Goal: Task Accomplishment & Management: Complete application form

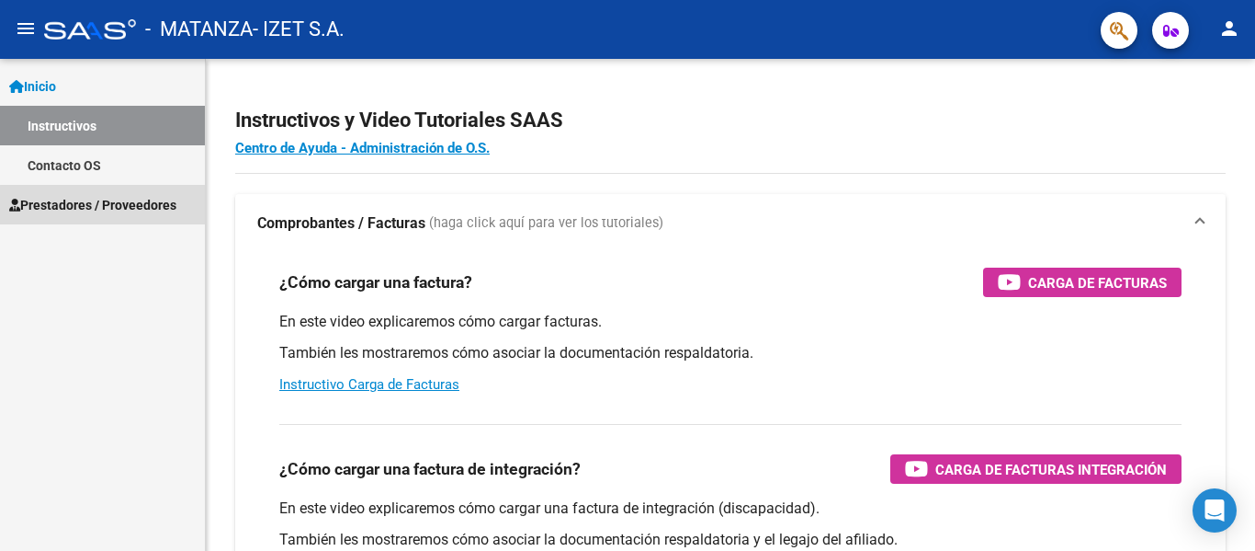
click at [123, 206] on span "Prestadores / Proveedores" at bounding box center [92, 205] width 167 height 20
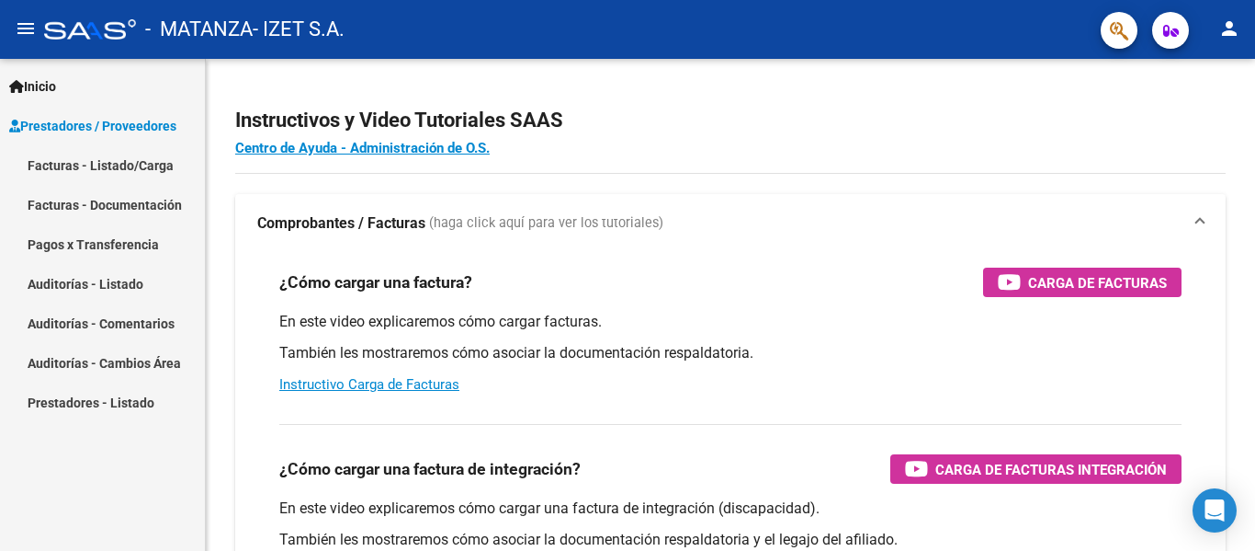
click at [94, 153] on link "Facturas - Listado/Carga" at bounding box center [102, 165] width 205 height 40
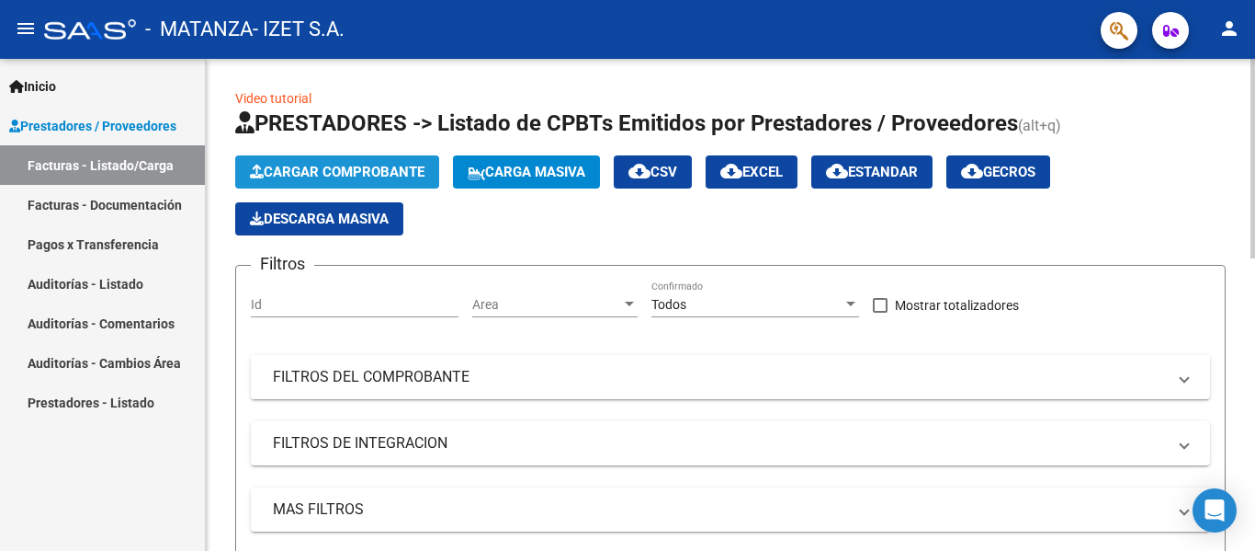
click at [383, 171] on span "Cargar Comprobante" at bounding box center [337, 172] width 175 height 17
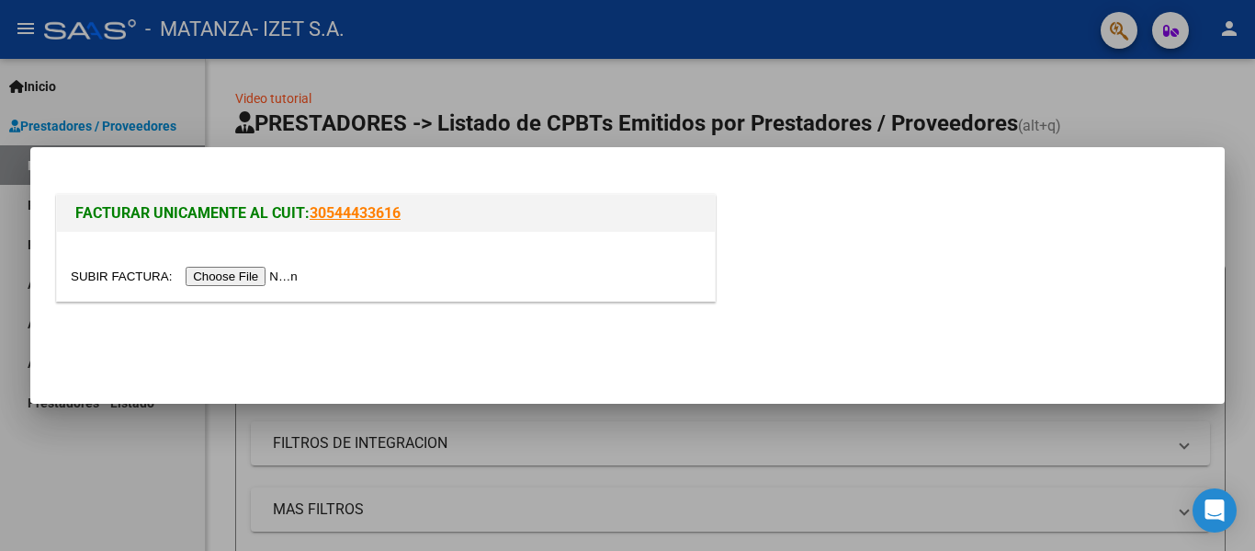
click at [294, 274] on input "file" at bounding box center [187, 276] width 233 height 19
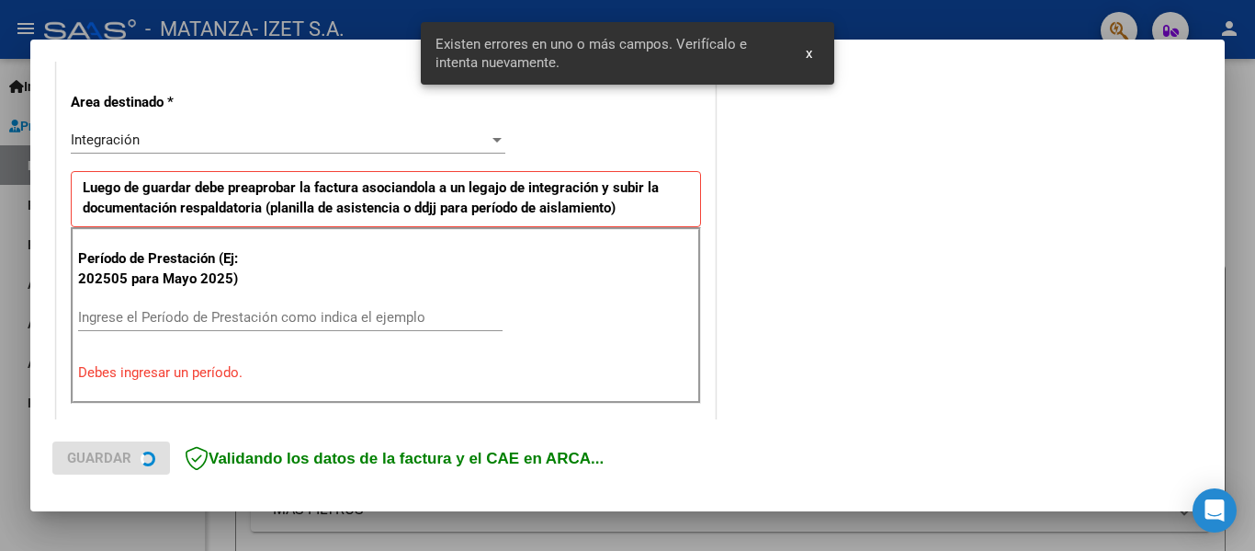
scroll to position [426, 0]
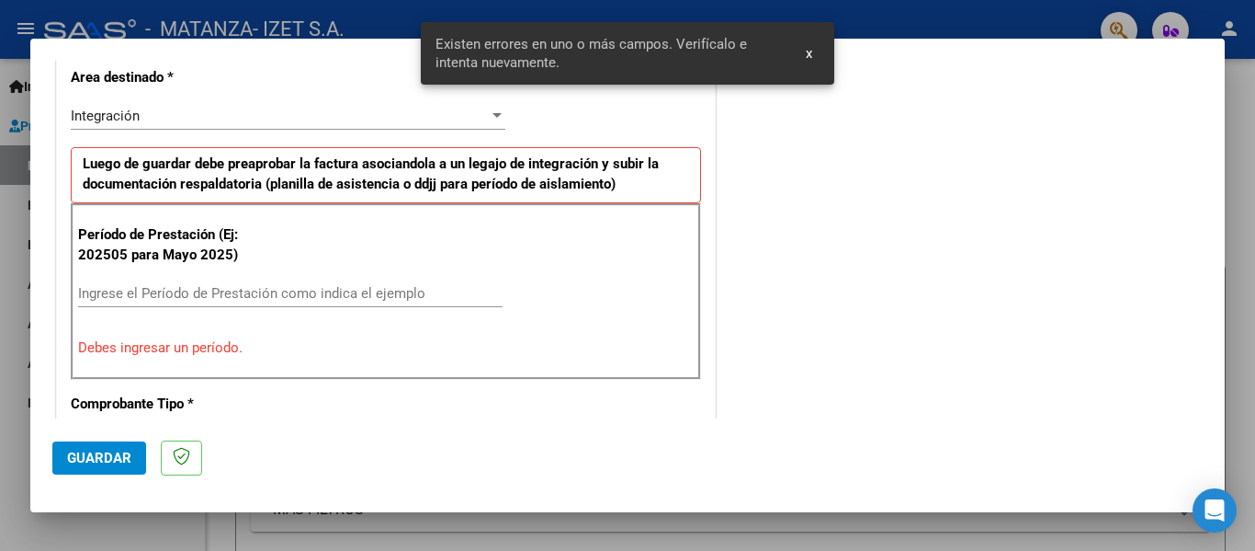
click at [137, 290] on input "Ingrese el Período de Prestación como indica el ejemplo" at bounding box center [290, 293] width 425 height 17
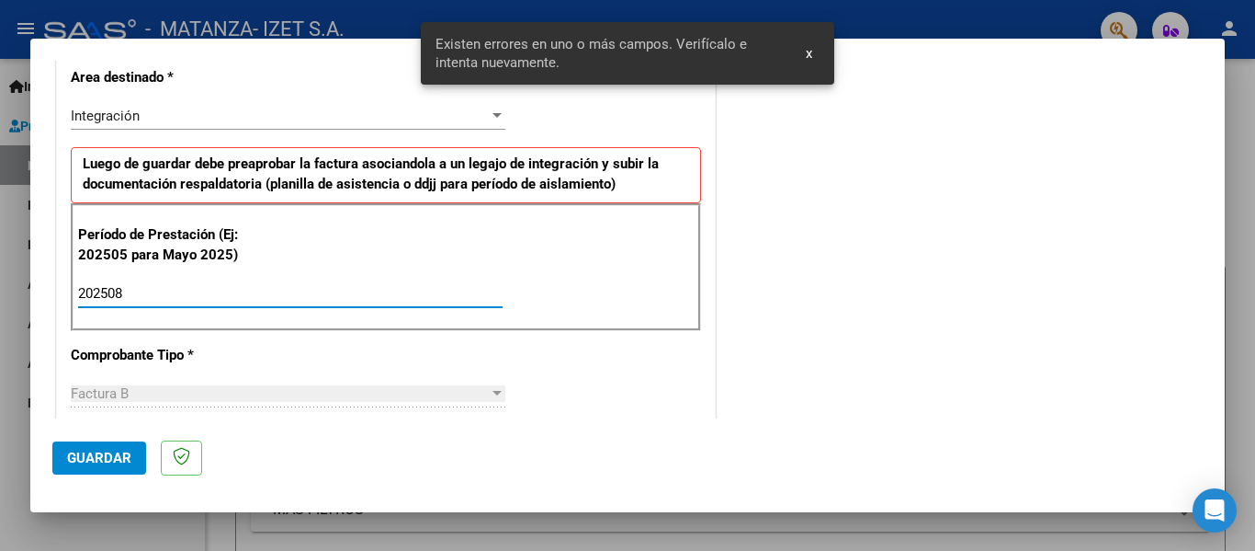
type input "202508"
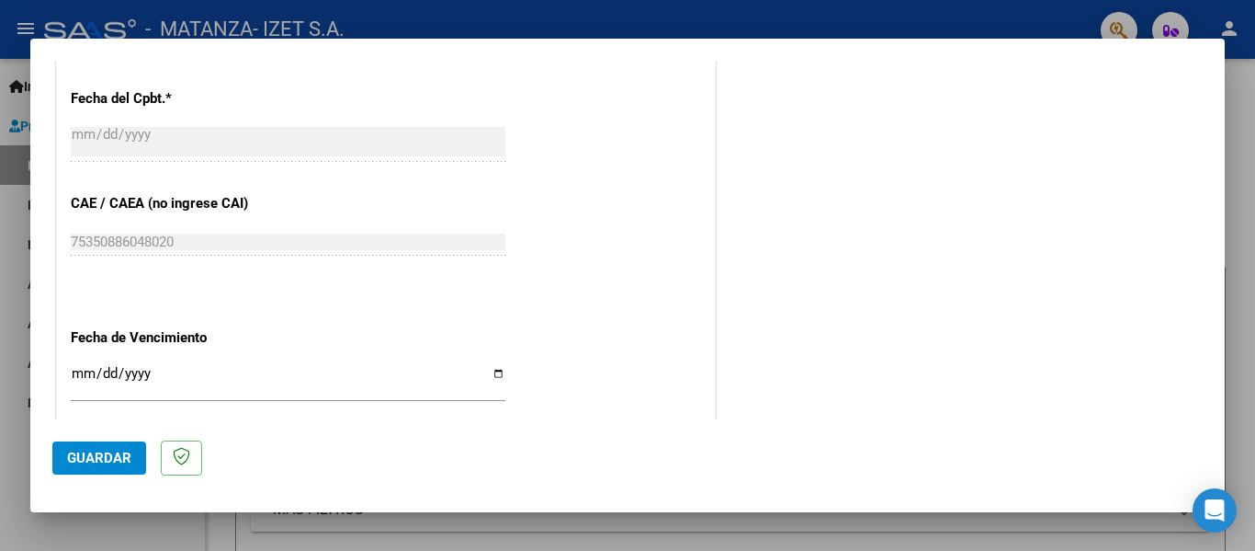
scroll to position [1260, 0]
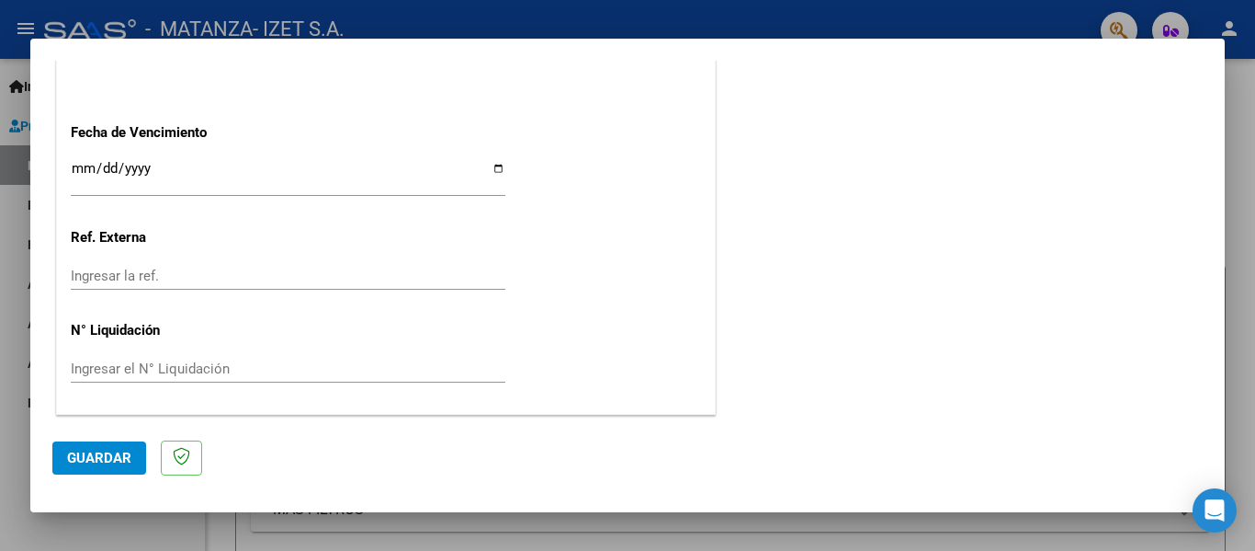
click at [97, 452] on span "Guardar" at bounding box center [99, 457] width 64 height 17
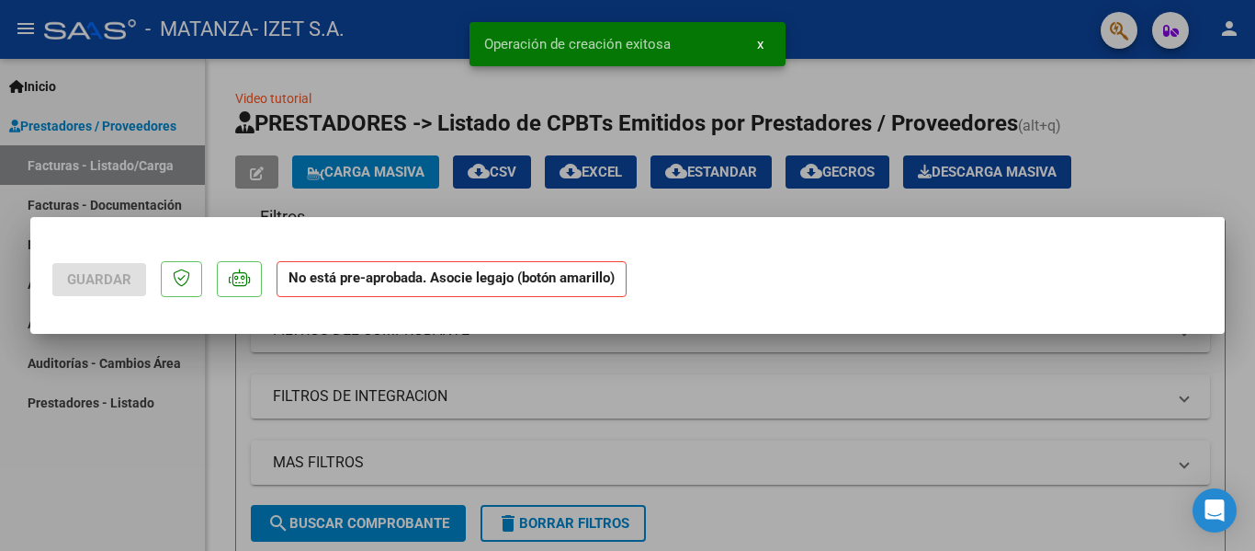
scroll to position [0, 0]
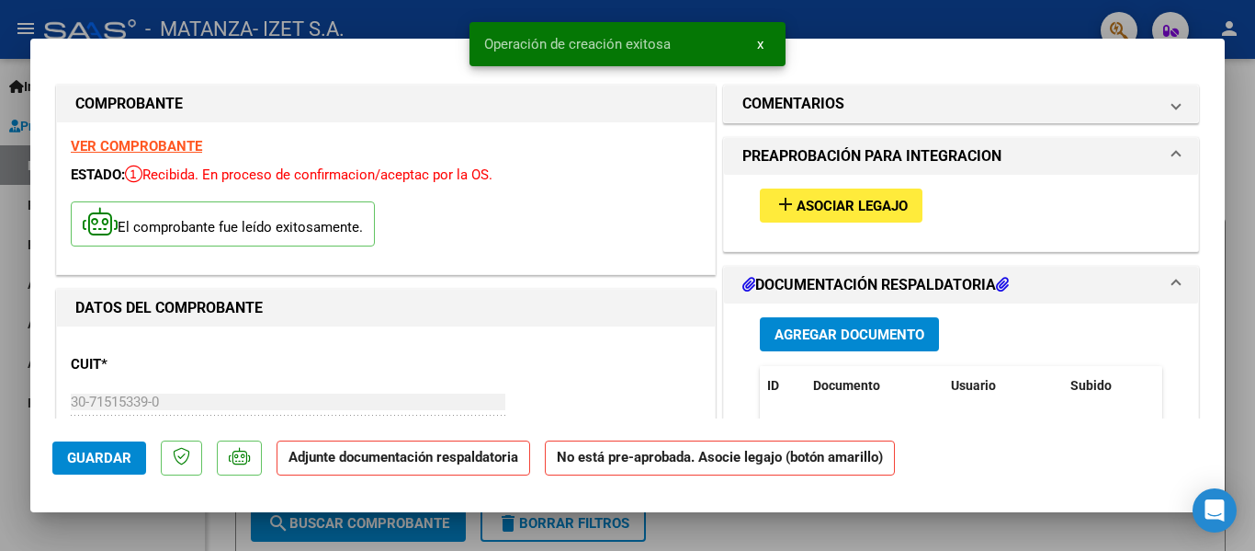
click at [802, 208] on span "Asociar Legajo" at bounding box center [852, 206] width 111 height 17
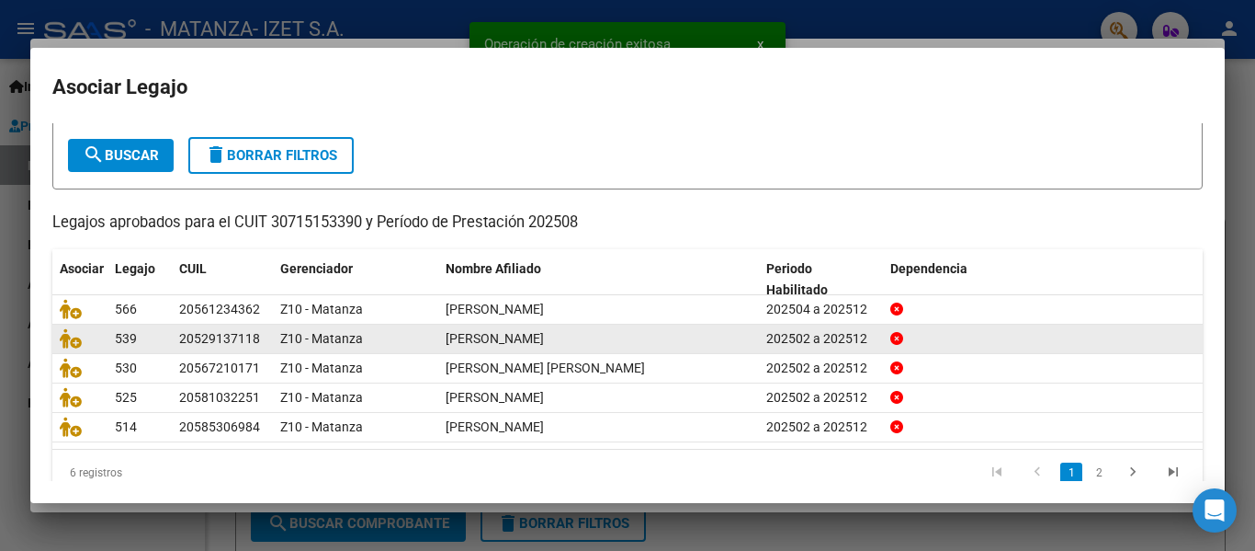
scroll to position [126, 0]
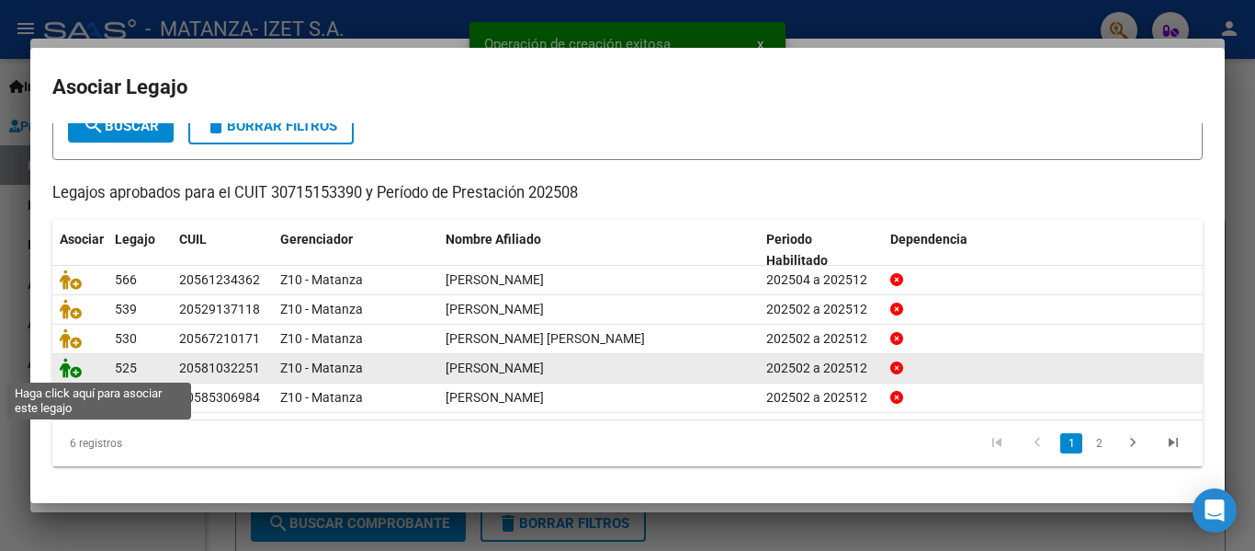
click at [63, 365] on icon at bounding box center [71, 368] width 22 height 20
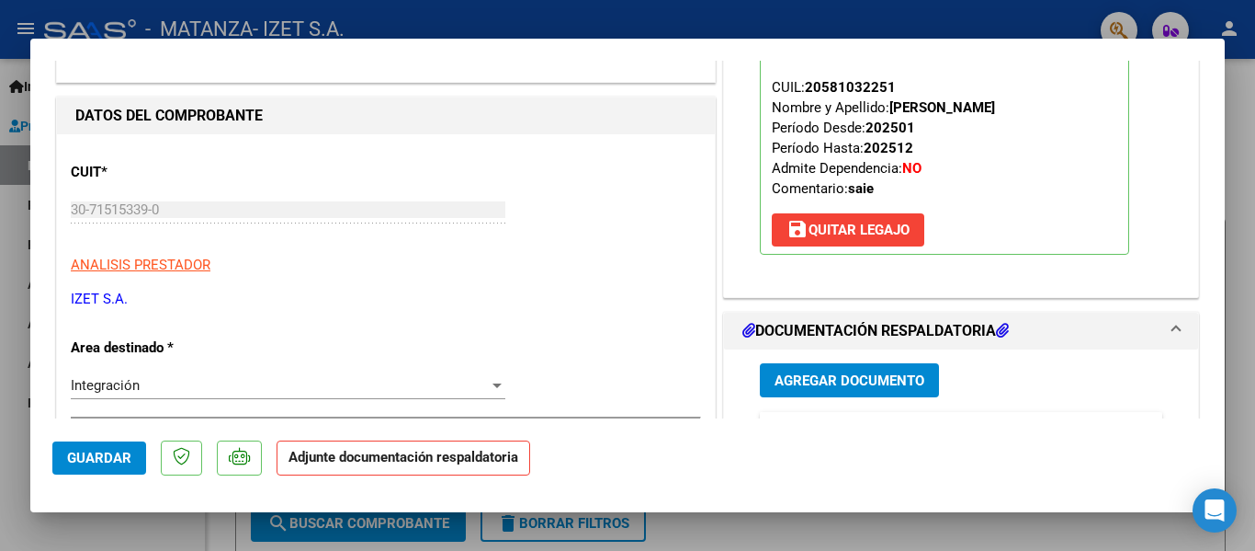
scroll to position [276, 0]
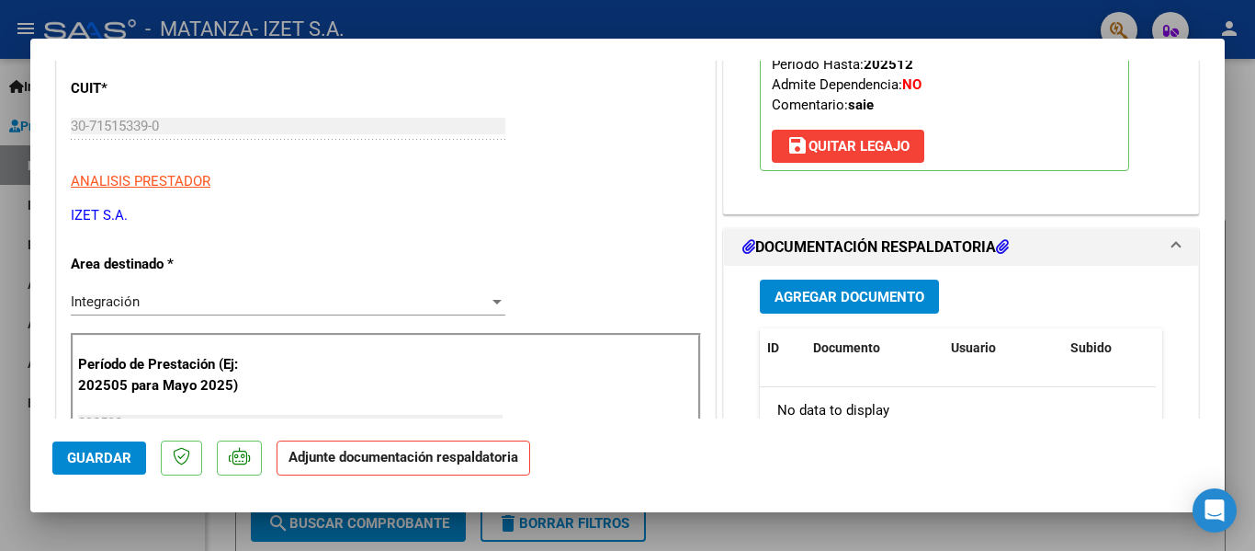
click at [819, 294] on span "Agregar Documento" at bounding box center [850, 297] width 150 height 17
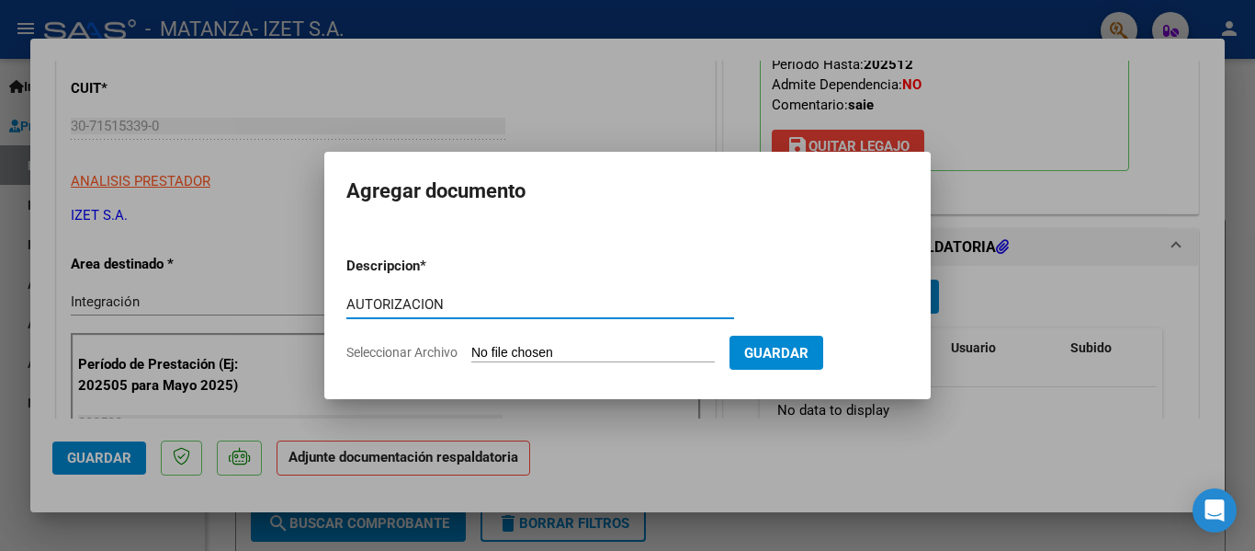
type input "AUTORIZACION"
click at [534, 346] on input "Seleccionar Archivo" at bounding box center [593, 353] width 244 height 17
type input "C:\fakepath\[PERSON_NAME] autorizacion feb-dic 25.pdf"
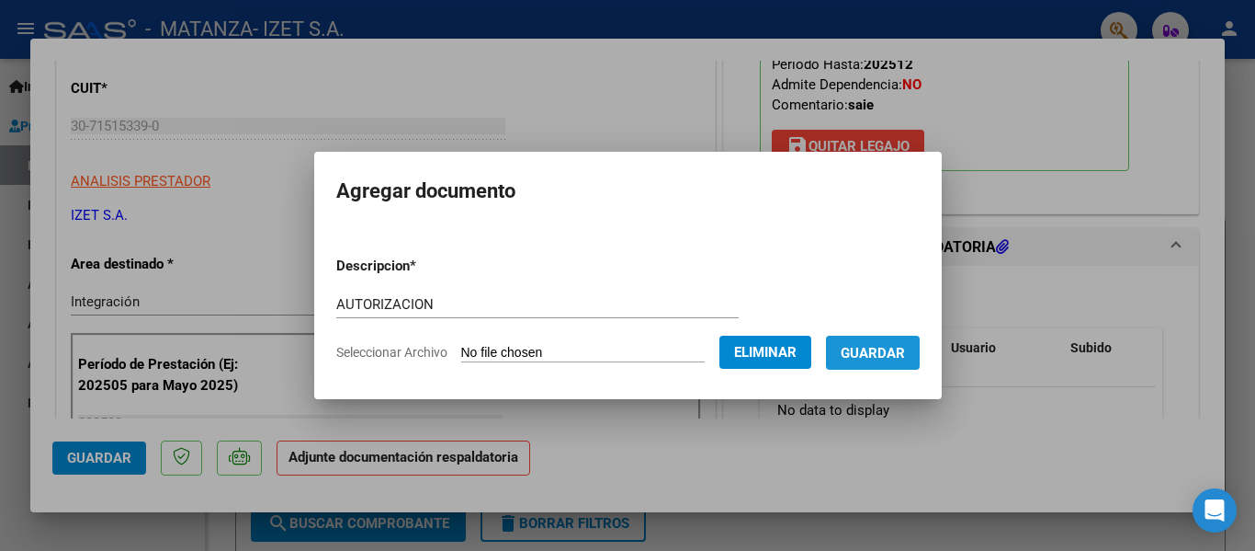
click at [891, 346] on span "Guardar" at bounding box center [873, 353] width 64 height 17
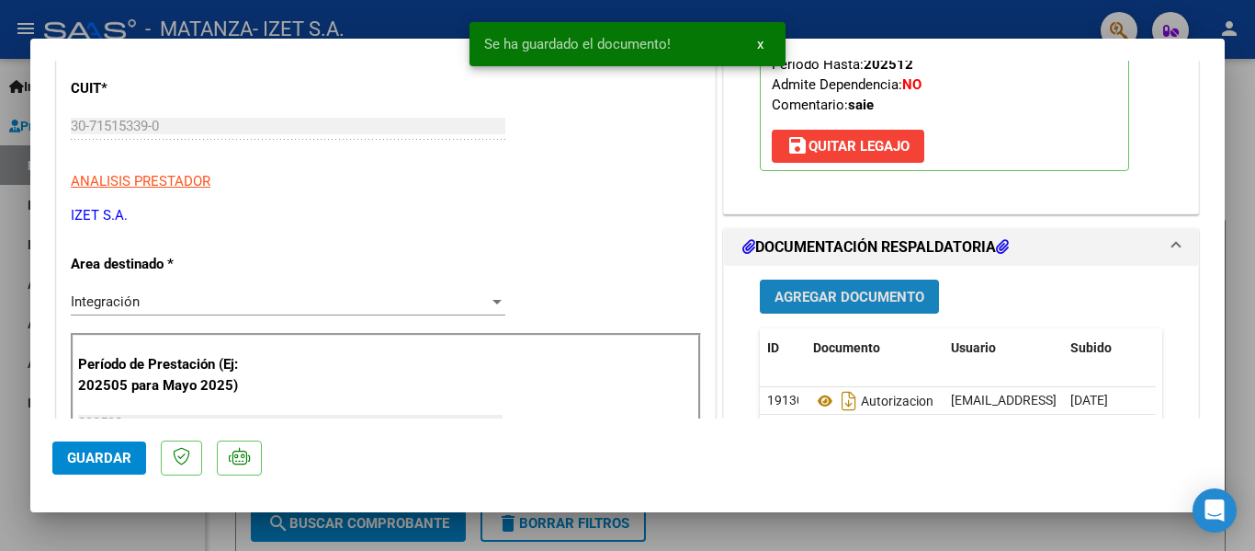
click at [836, 286] on button "Agregar Documento" at bounding box center [849, 296] width 179 height 34
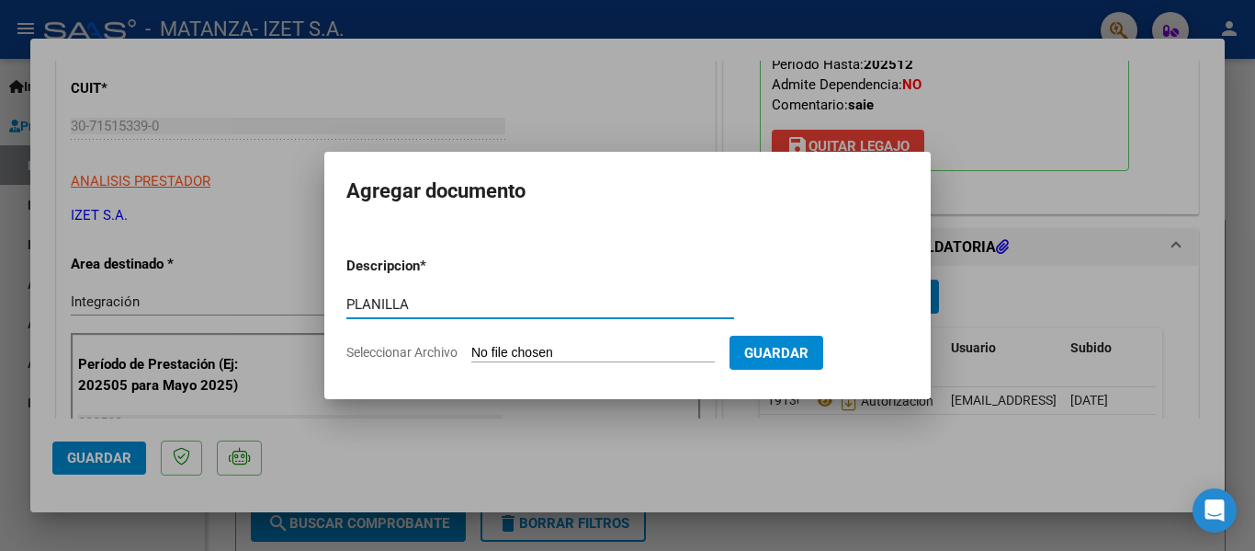
type input "PLANILLA"
click at [534, 347] on input "Seleccionar Archivo" at bounding box center [593, 353] width 244 height 17
type input "C:\fakepath\PLANILLA_58103225_OCAMPO_AGOSTO.pdf"
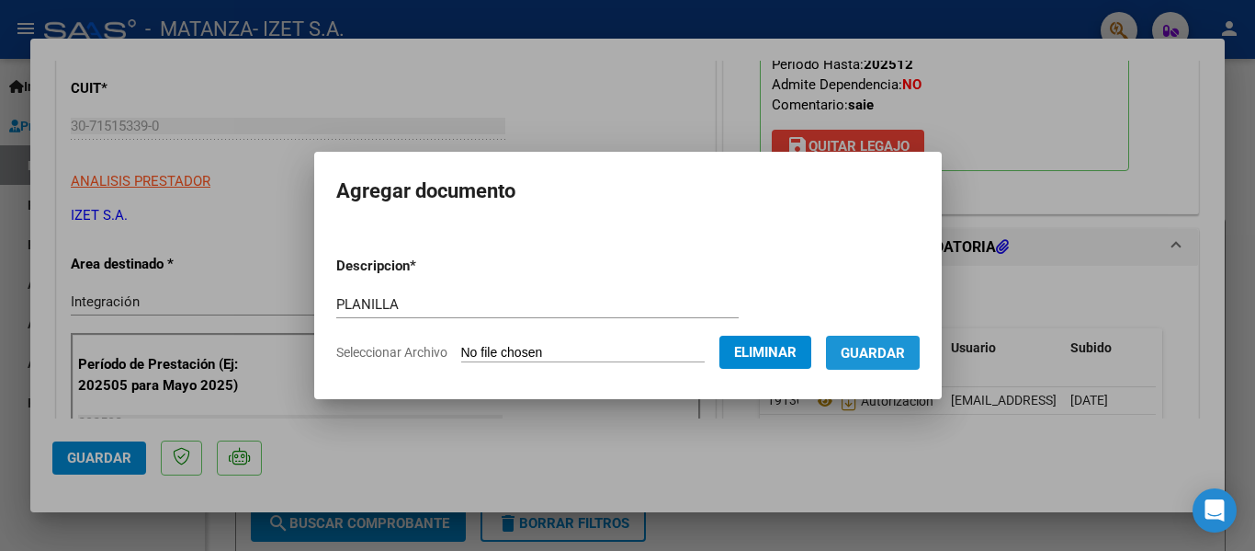
click at [881, 344] on span "Guardar" at bounding box center [873, 352] width 64 height 17
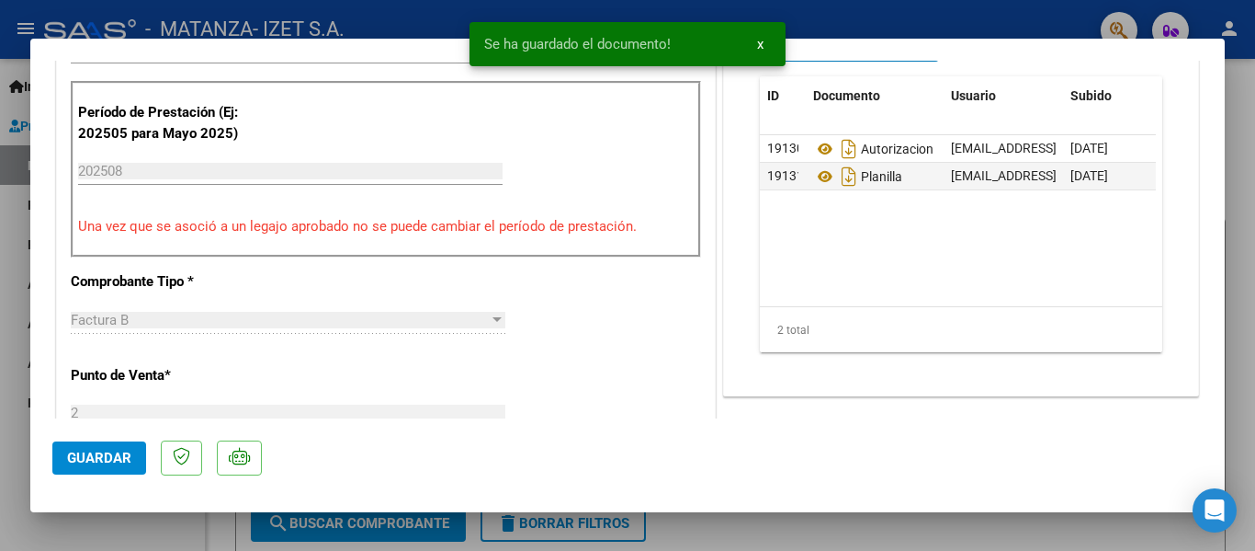
scroll to position [551, 0]
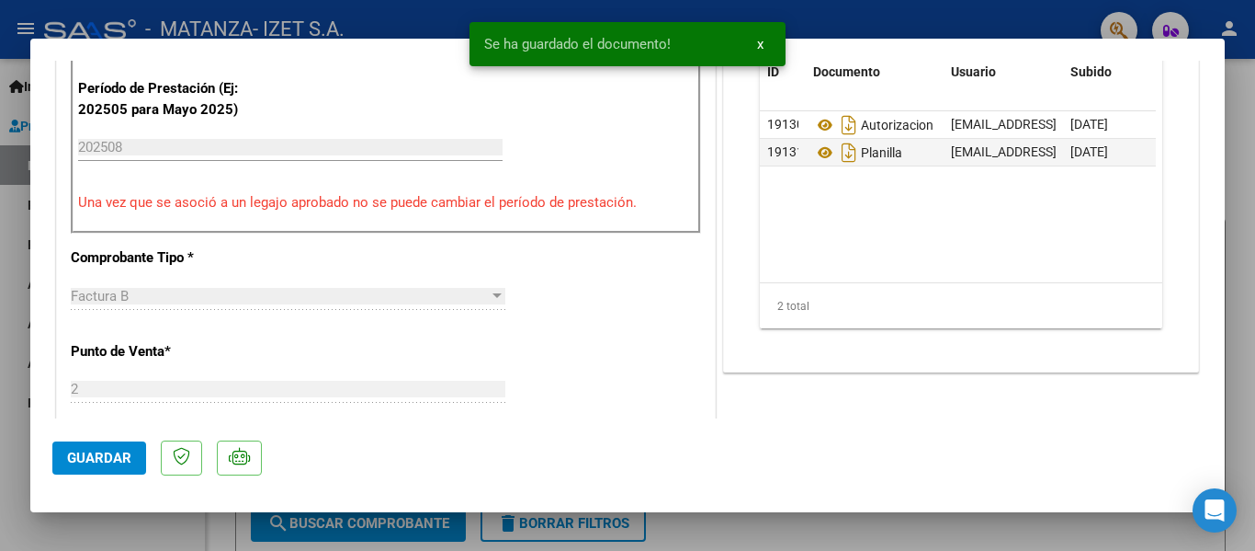
click at [85, 462] on span "Guardar" at bounding box center [99, 457] width 64 height 17
click at [133, 532] on div at bounding box center [627, 275] width 1255 height 551
type input "$ 0,00"
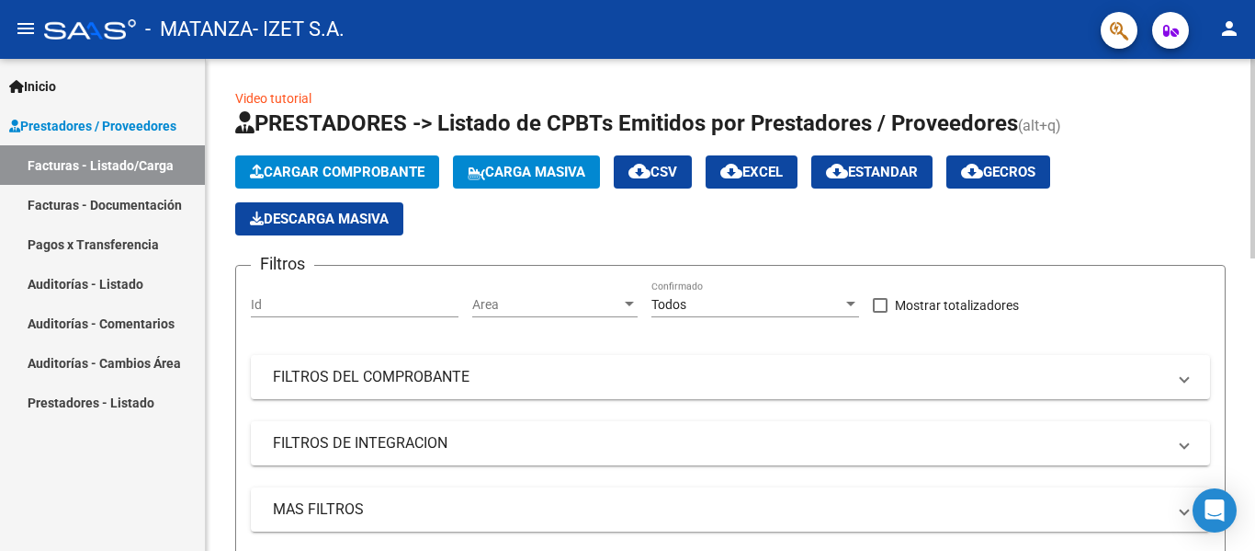
click at [375, 171] on span "Cargar Comprobante" at bounding box center [337, 172] width 175 height 17
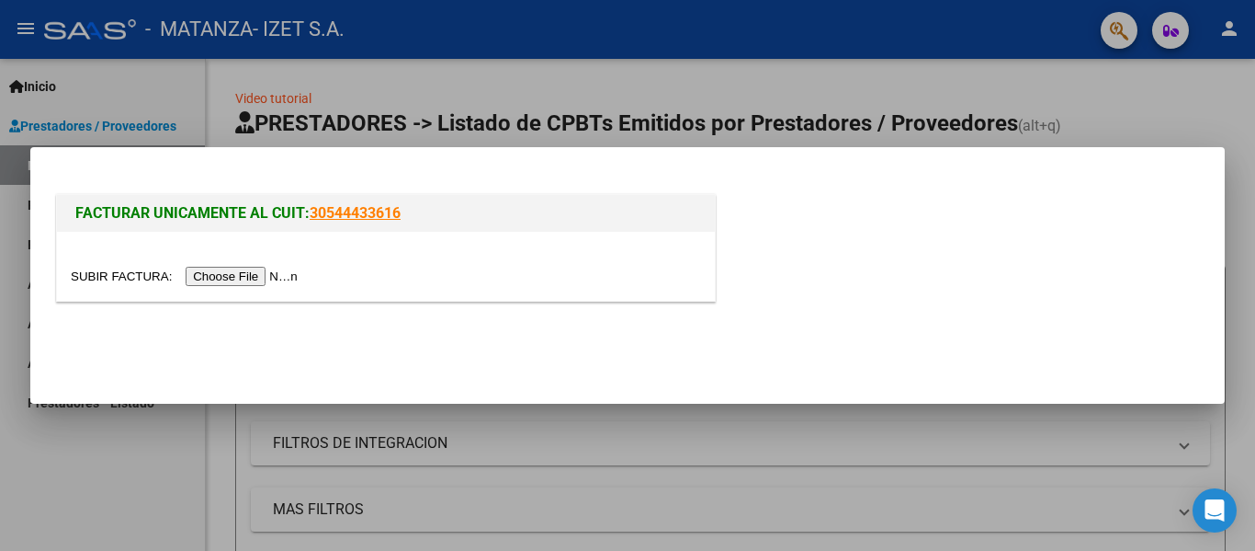
click at [248, 267] on input "file" at bounding box center [187, 276] width 233 height 19
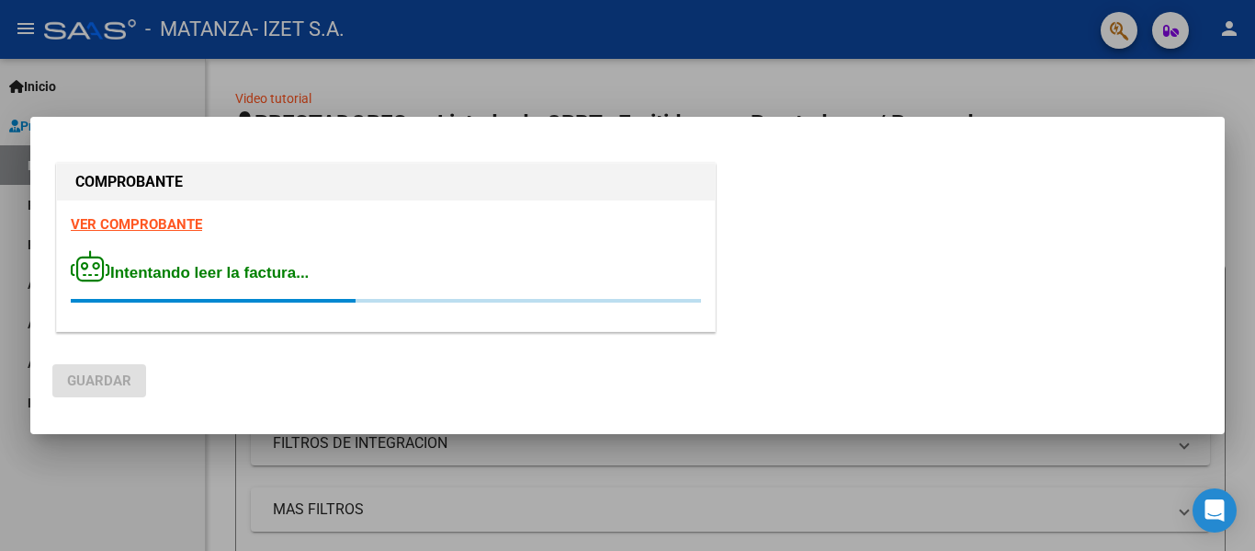
click at [640, 242] on div "VER COMPROBANTE Intentando leer la factura..." at bounding box center [386, 265] width 658 height 131
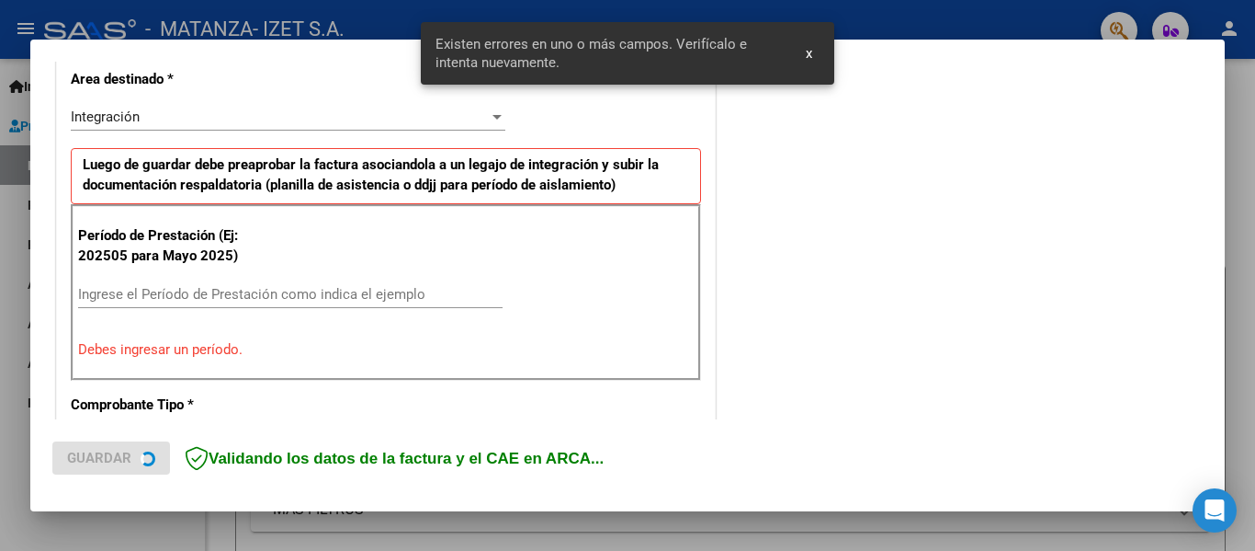
scroll to position [507, 0]
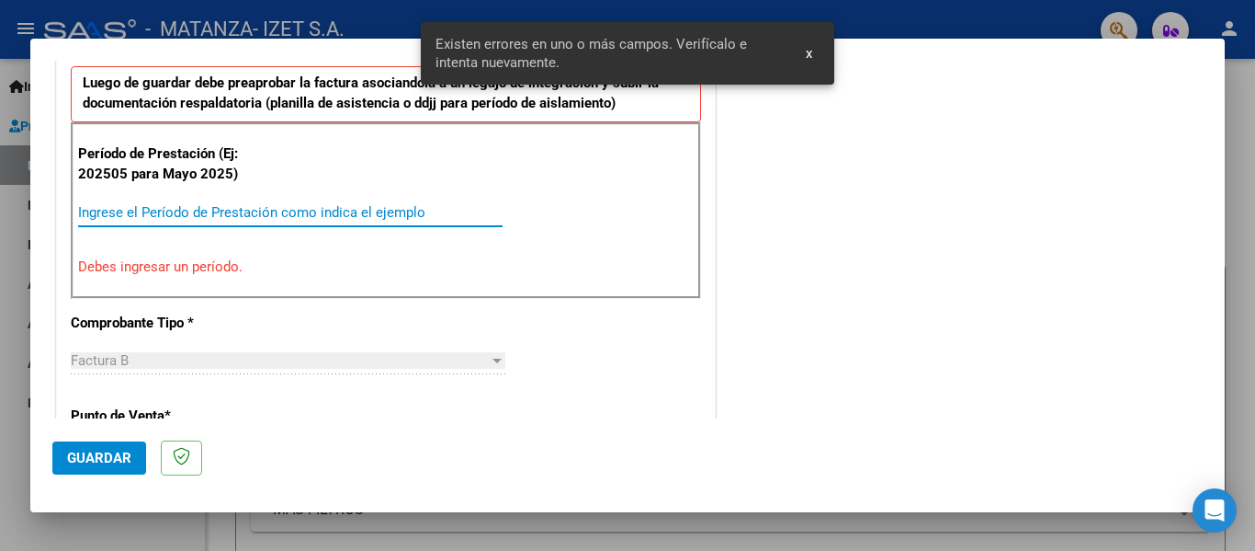
click at [148, 210] on input "Ingrese el Período de Prestación como indica el ejemplo" at bounding box center [290, 212] width 425 height 17
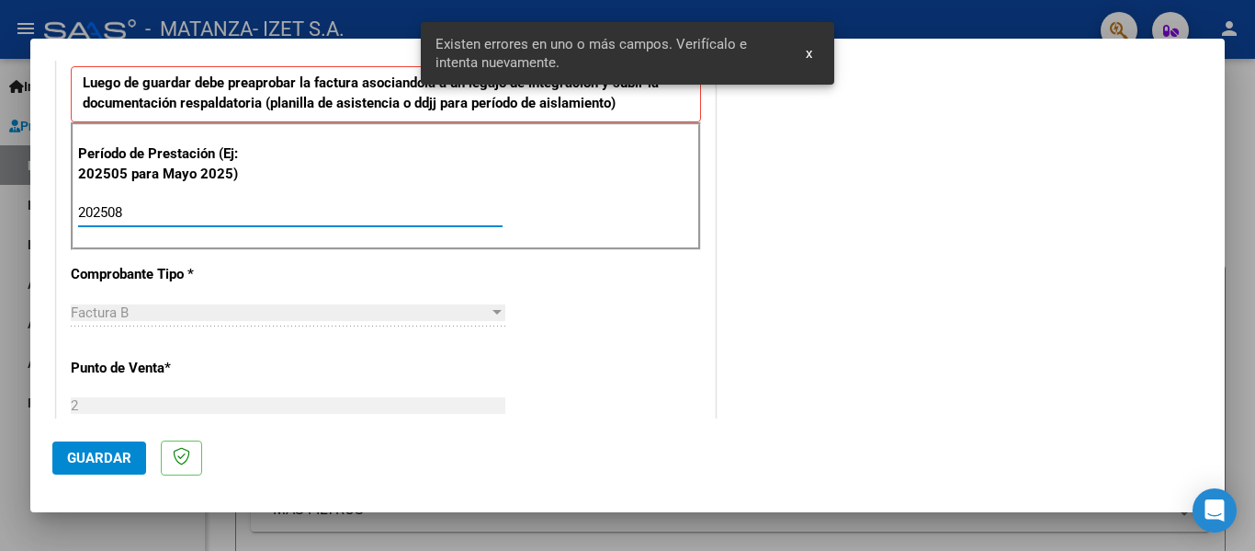
type input "202508"
click at [104, 447] on button "Guardar" at bounding box center [99, 457] width 94 height 33
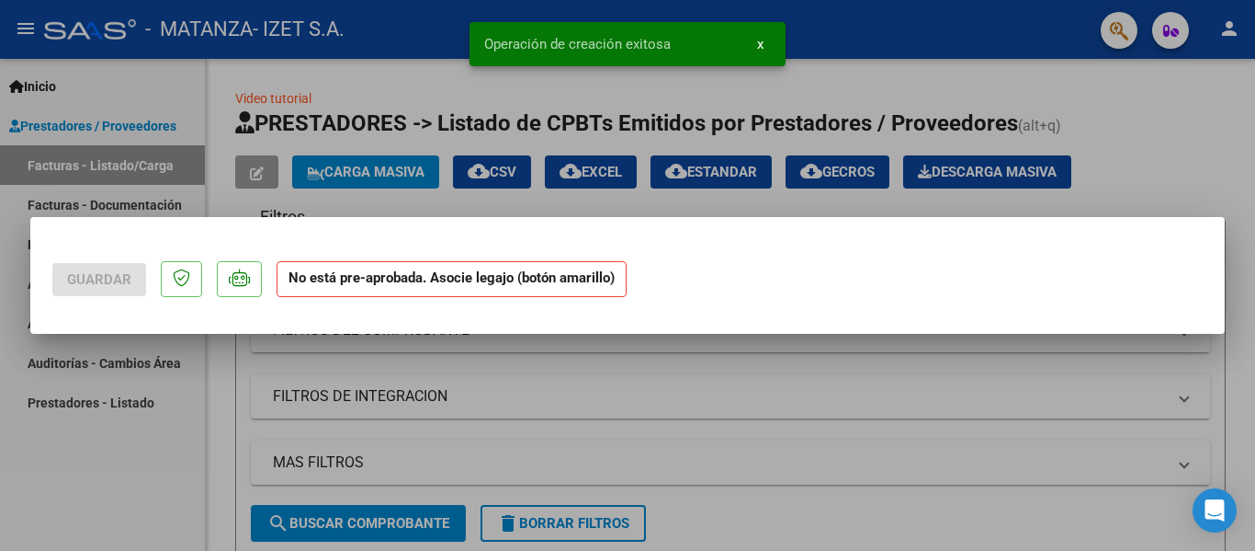
scroll to position [0, 0]
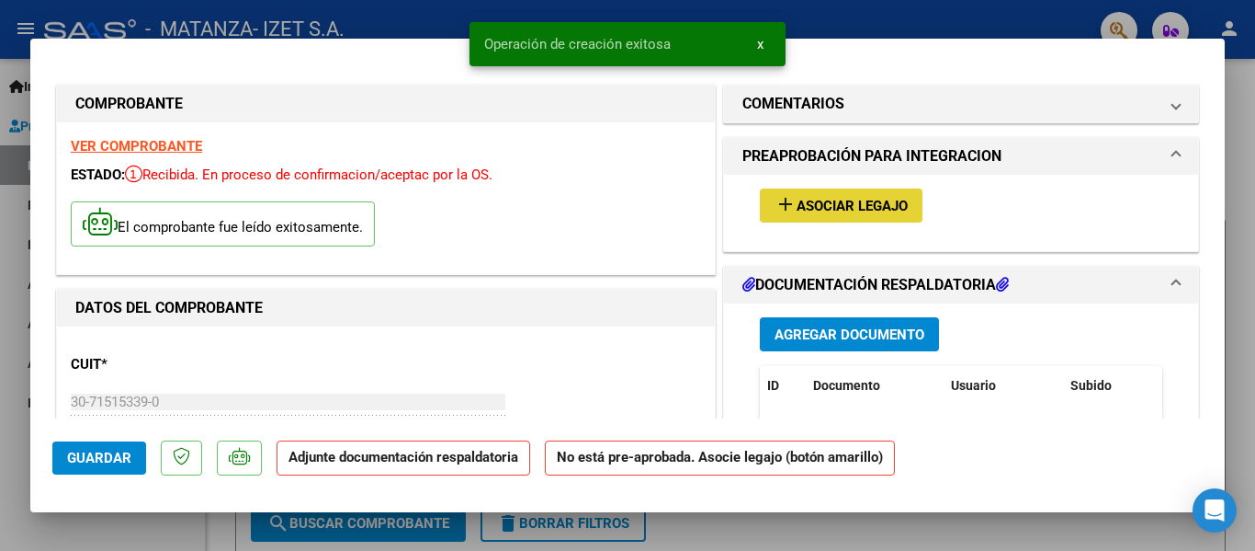
click at [833, 206] on span "Asociar Legajo" at bounding box center [852, 206] width 111 height 17
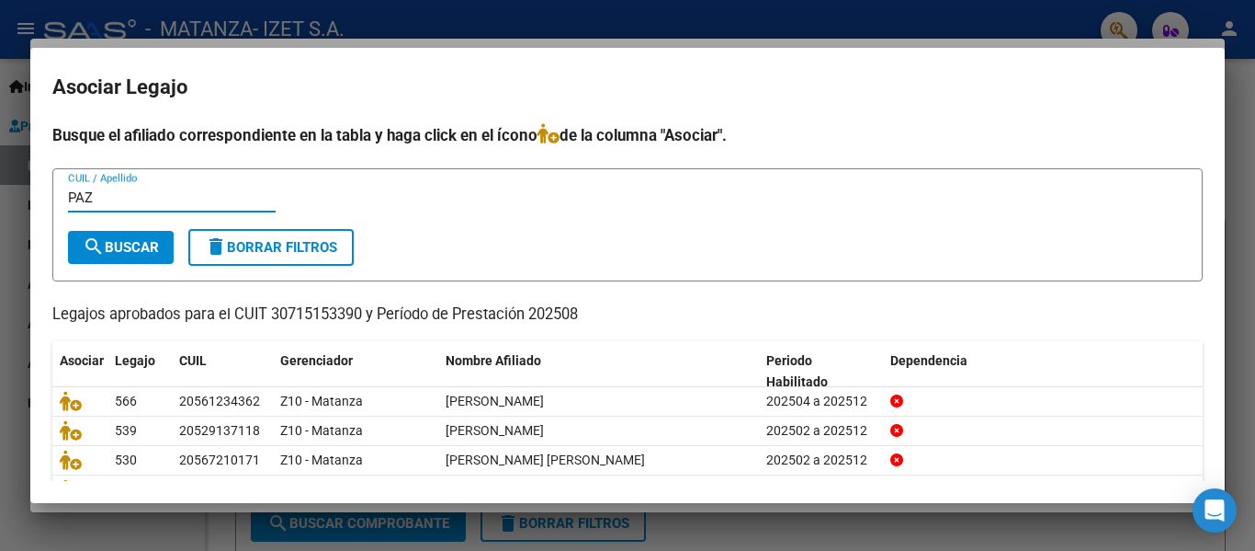
type input "PAZ"
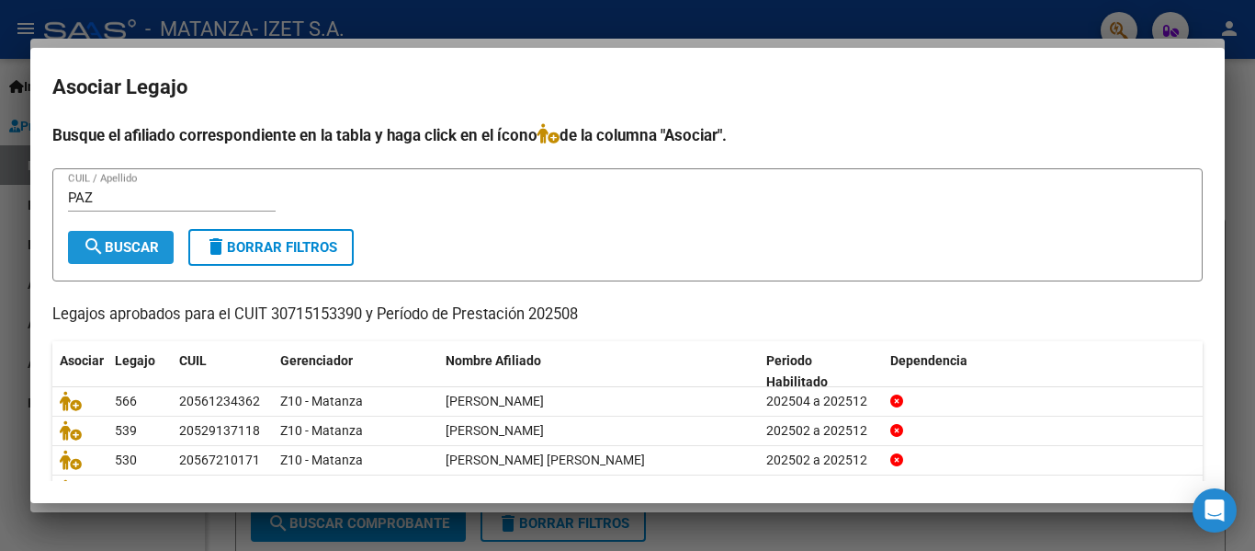
click at [121, 247] on span "search Buscar" at bounding box center [121, 247] width 76 height 17
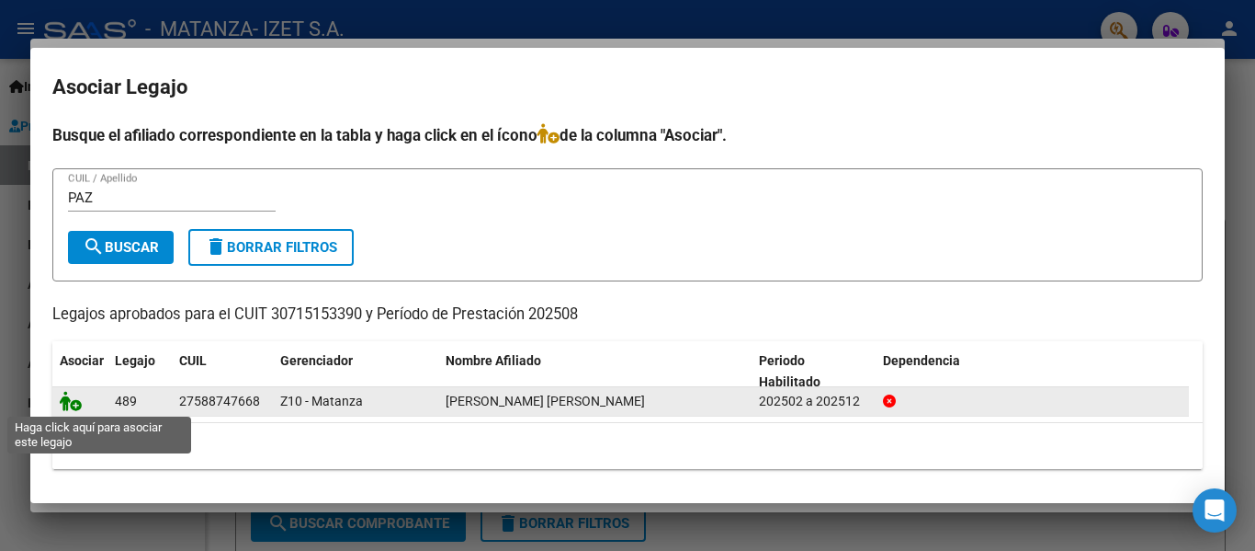
click at [74, 409] on icon at bounding box center [71, 401] width 22 height 20
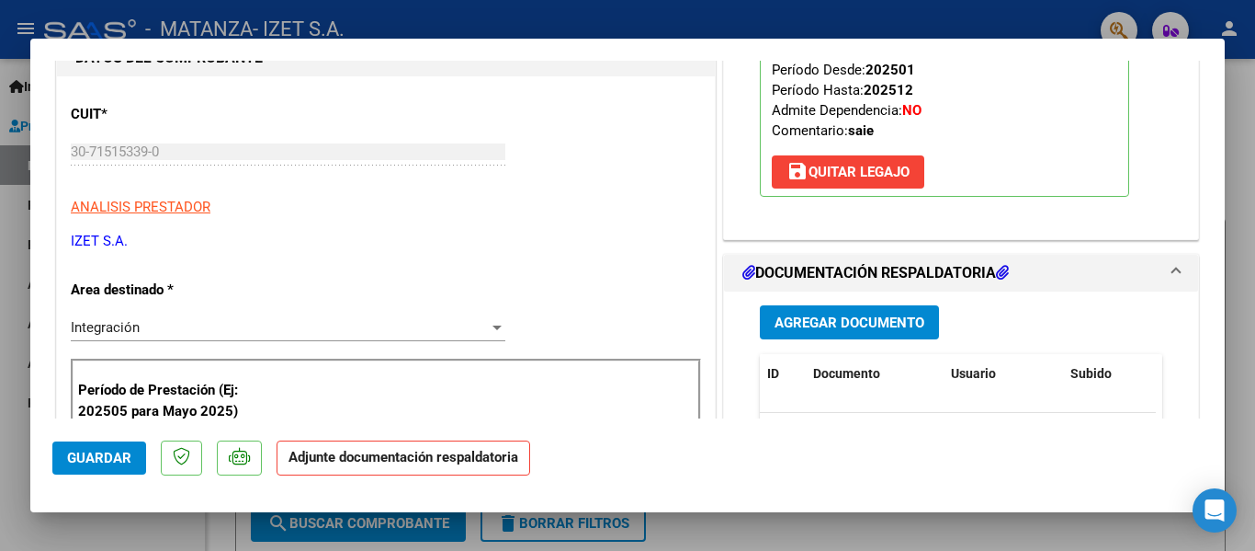
scroll to position [276, 0]
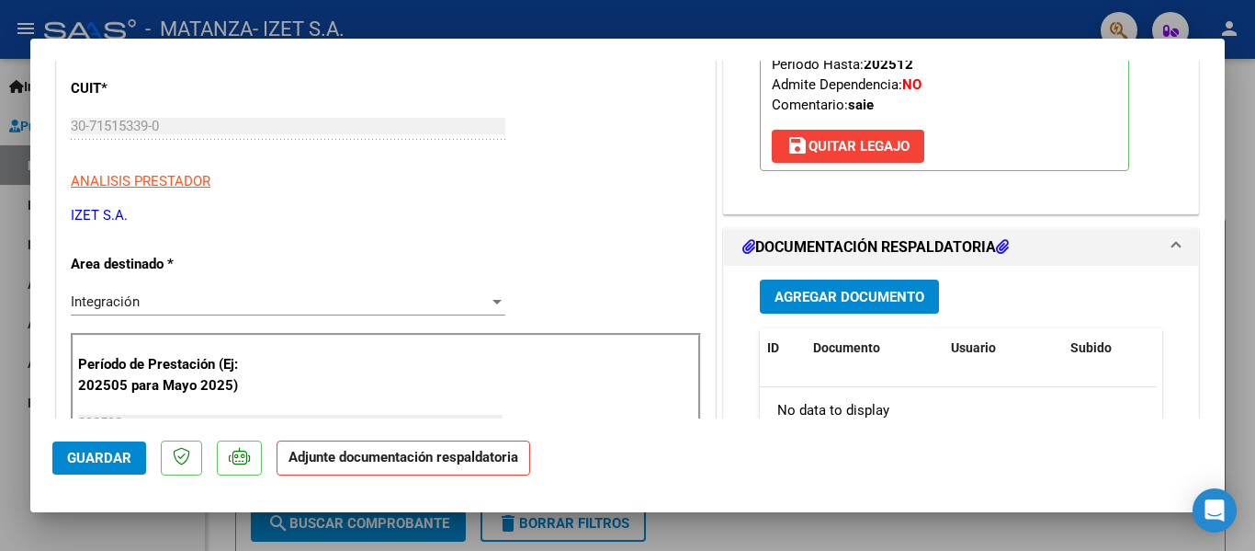
click at [840, 292] on span "Agregar Documento" at bounding box center [850, 297] width 150 height 17
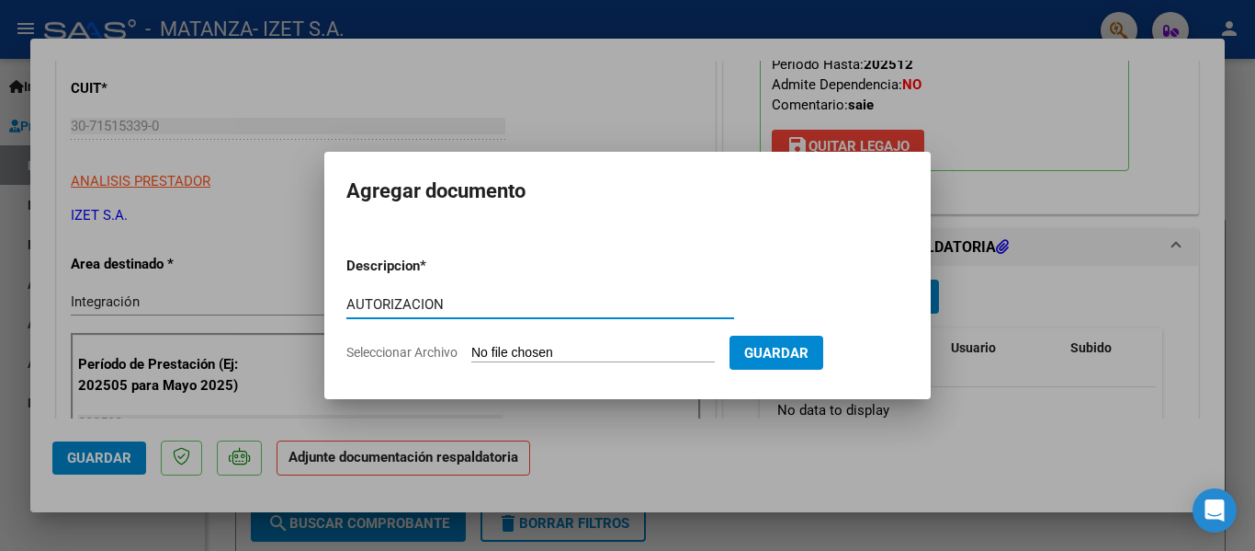
type input "AUTORIZACION"
click at [558, 345] on input "Seleccionar Archivo" at bounding box center [593, 353] width 244 height 17
type input "C:\fakepath\PAZ [PERSON_NAME] - Autorizacion febrero-diciembre 2025.pdf"
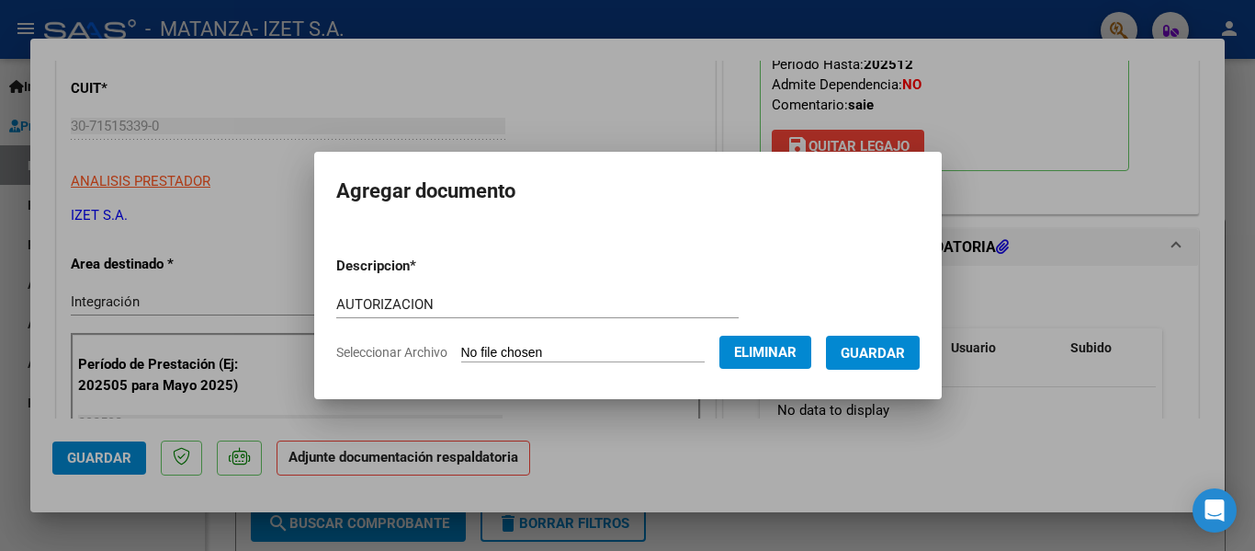
click at [869, 349] on span "Guardar" at bounding box center [873, 353] width 64 height 17
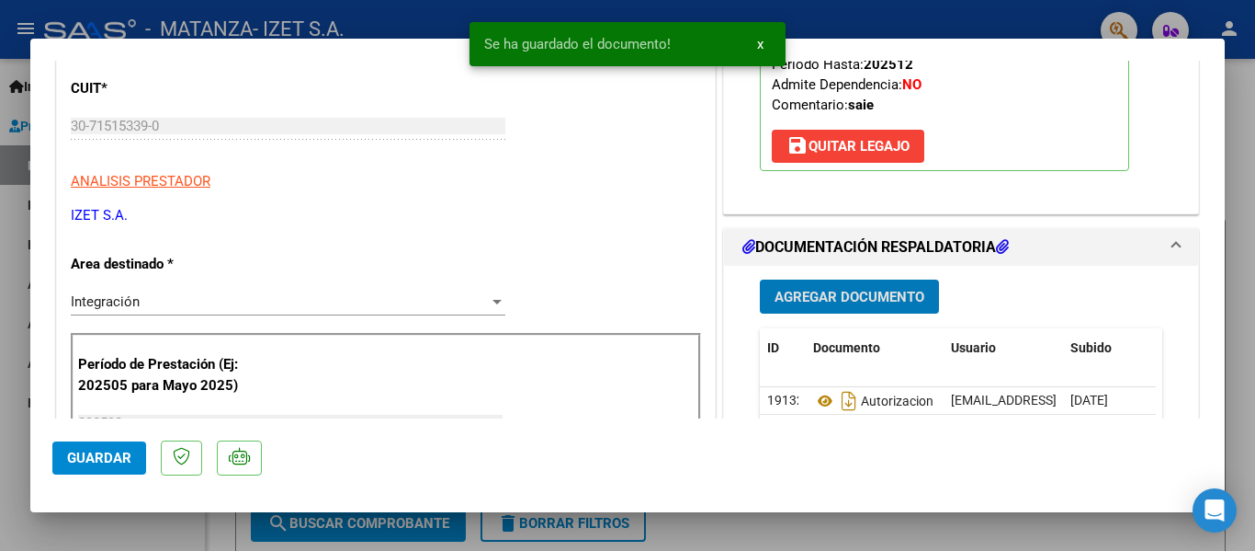
click at [830, 303] on span "Agregar Documento" at bounding box center [850, 297] width 150 height 17
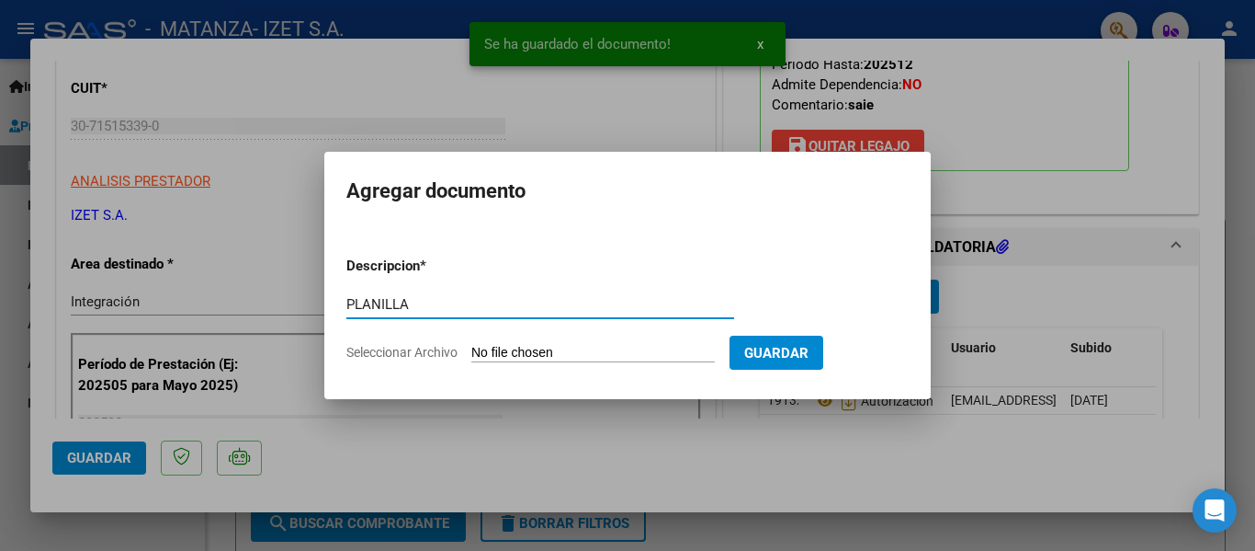
type input "PLANILLA"
click at [539, 353] on input "Seleccionar Archivo" at bounding box center [593, 353] width 244 height 17
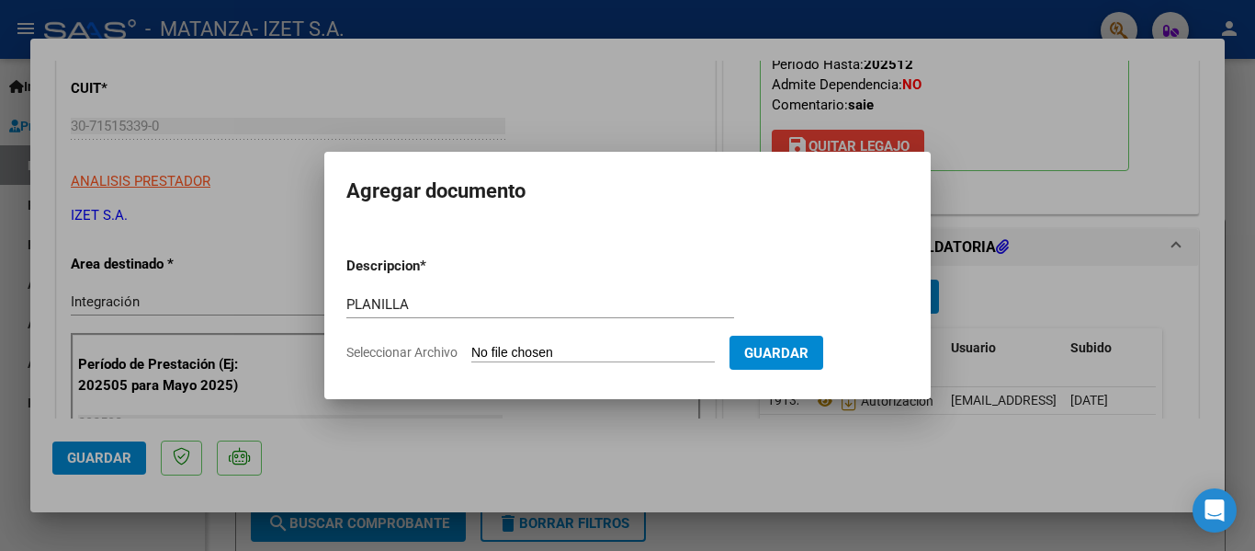
type input "C:\fakepath\PLANILLA_58874766_PAZ_AGOSTO.pdf"
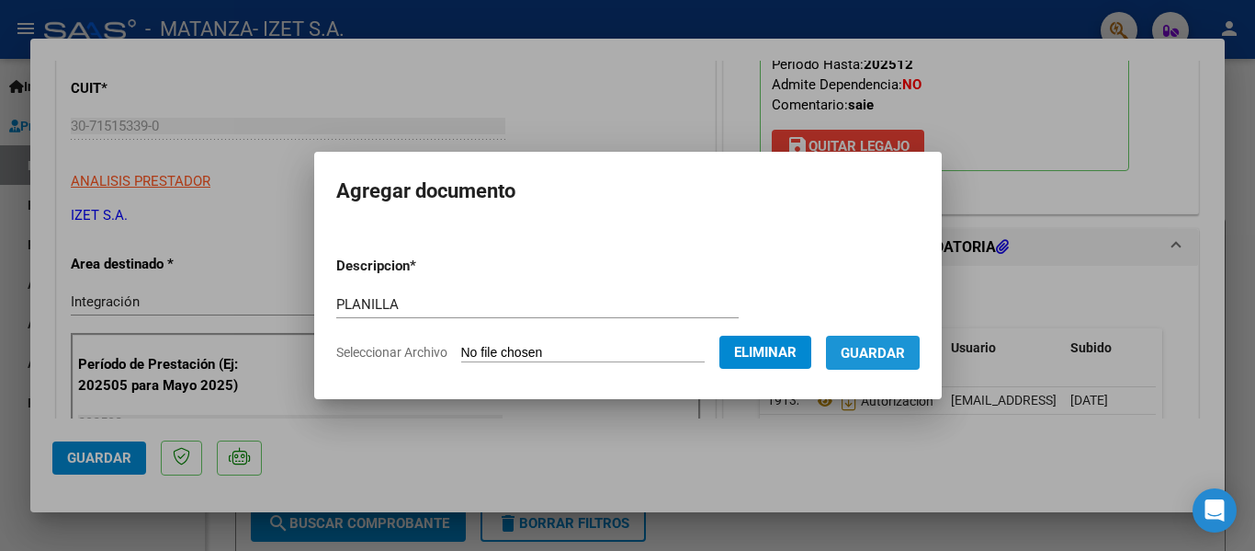
click at [884, 345] on span "Guardar" at bounding box center [873, 353] width 64 height 17
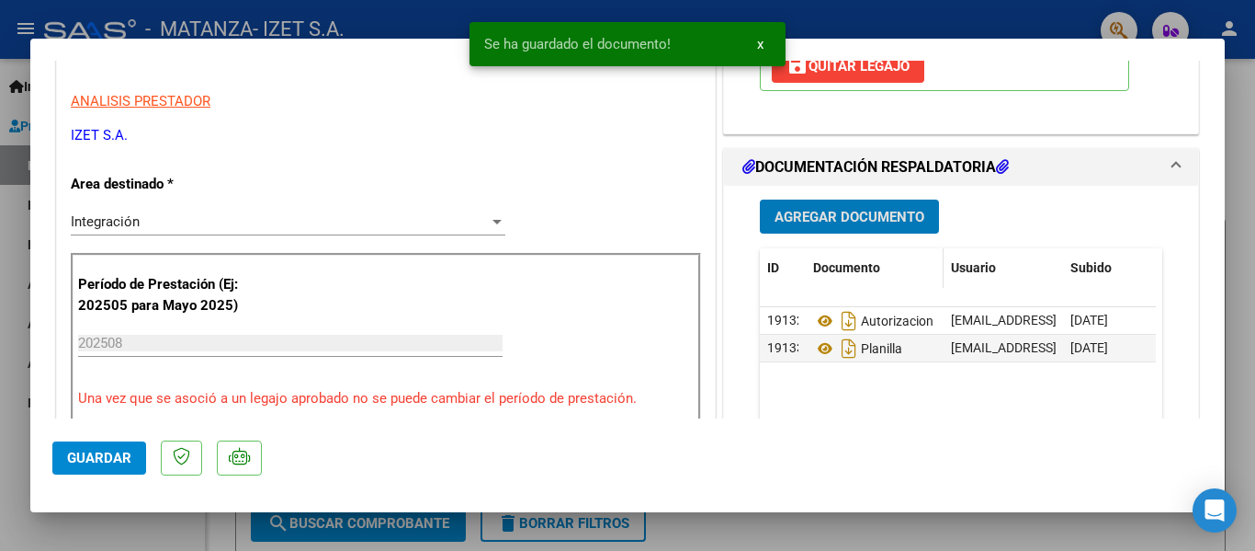
scroll to position [460, 0]
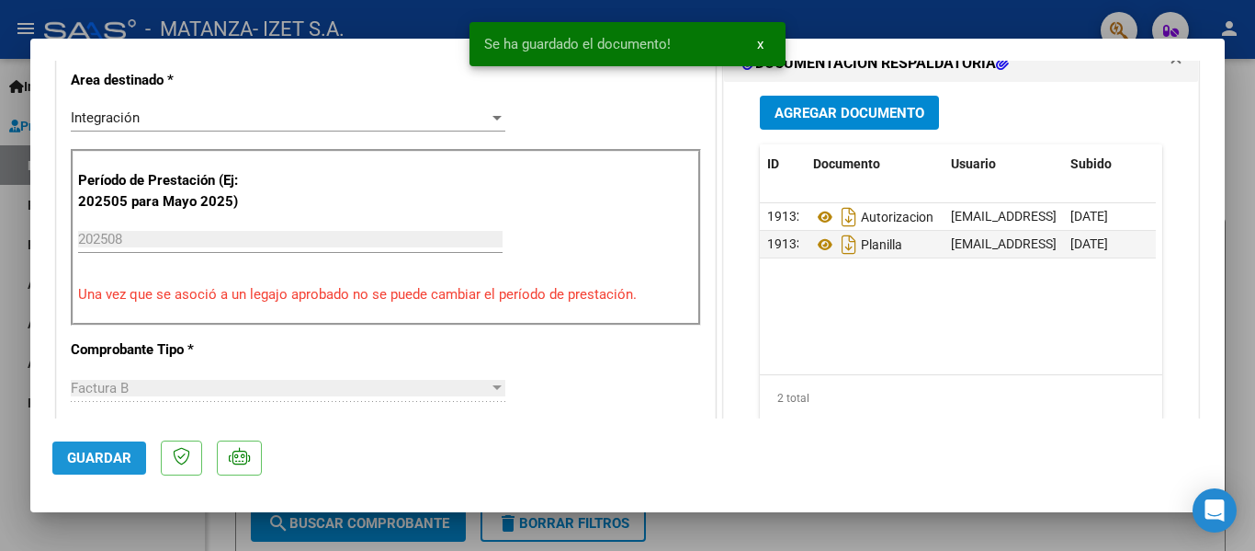
click at [97, 456] on span "Guardar" at bounding box center [99, 457] width 64 height 17
click at [91, 520] on div at bounding box center [627, 275] width 1255 height 551
type input "$ 0,00"
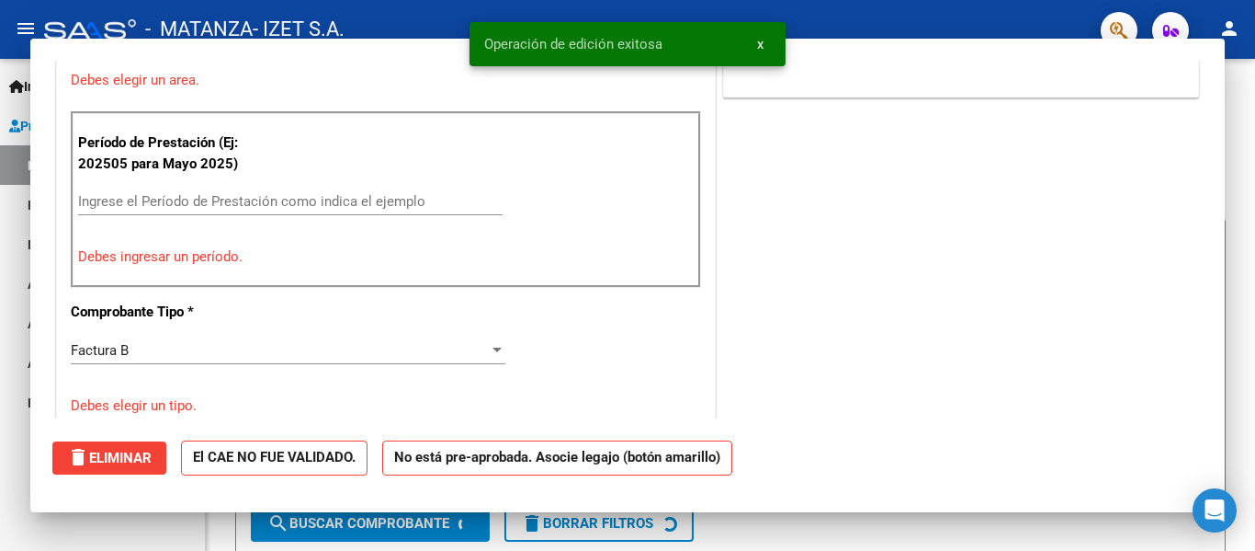
scroll to position [0, 0]
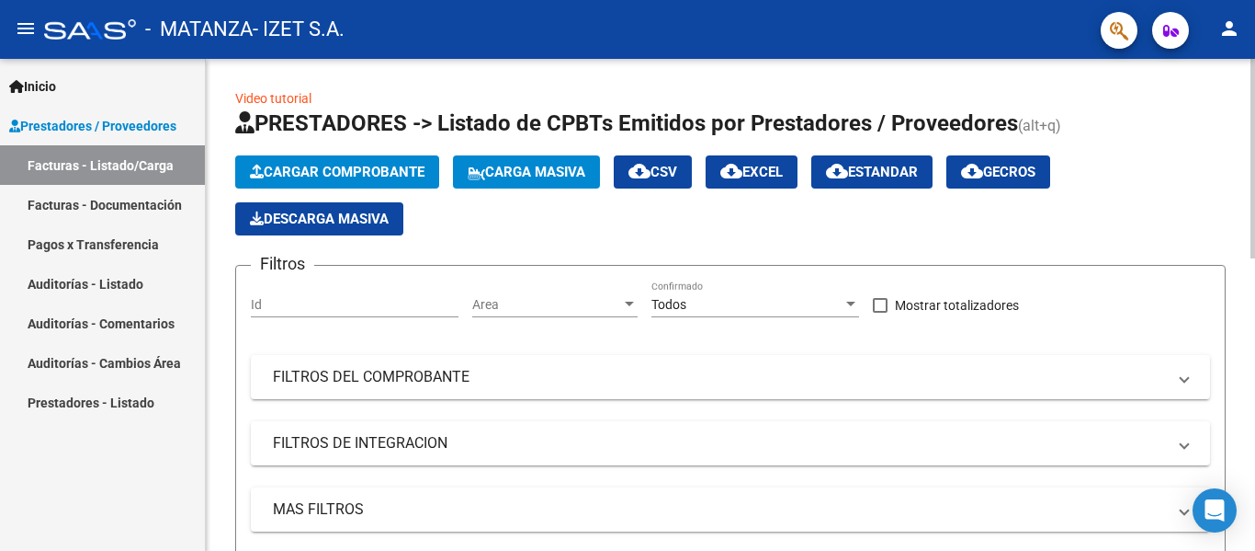
click at [359, 167] on span "Cargar Comprobante" at bounding box center [337, 172] width 175 height 17
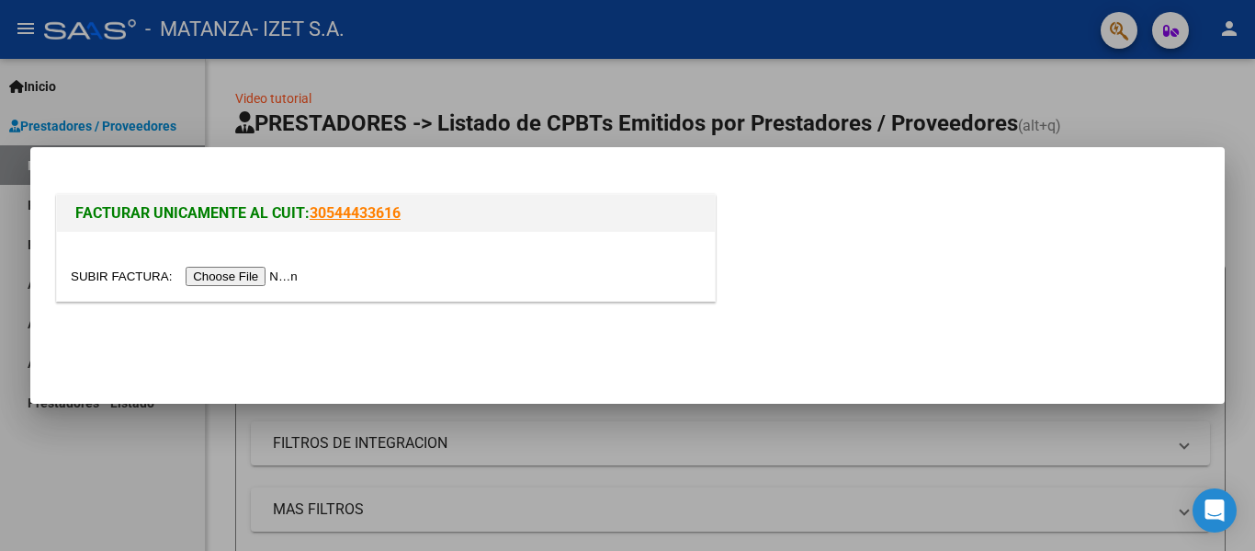
click at [277, 273] on input "file" at bounding box center [187, 276] width 233 height 19
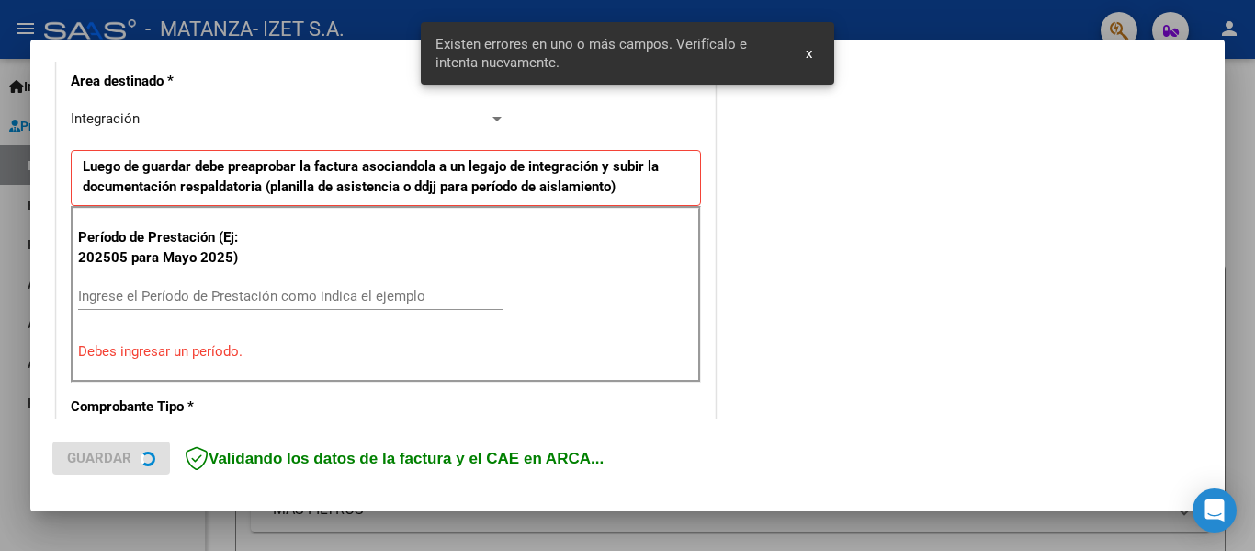
scroll to position [426, 0]
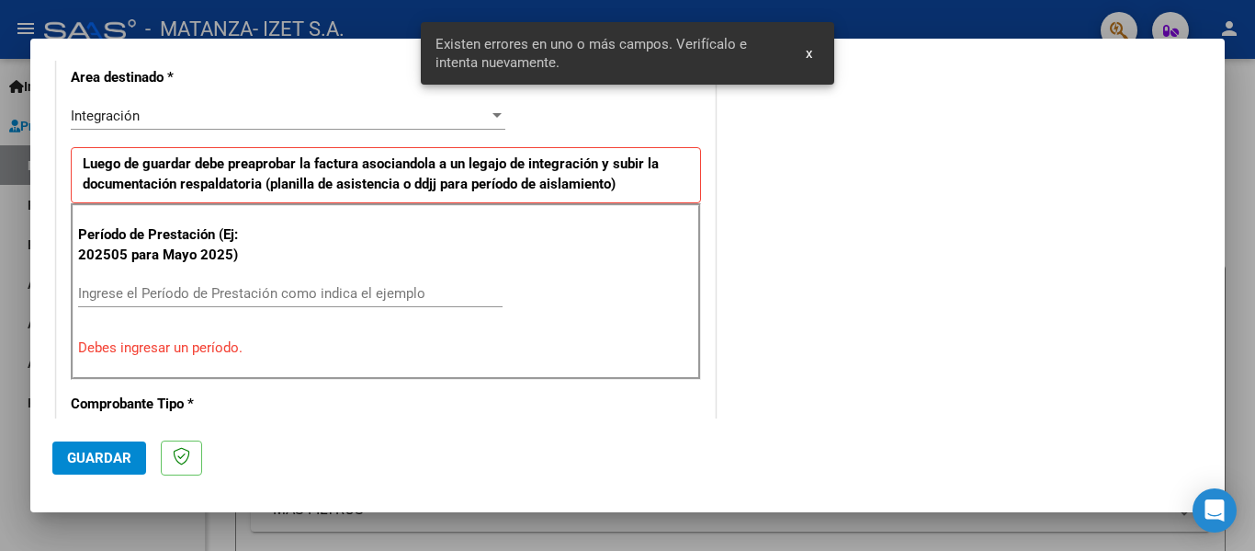
click at [174, 290] on input "Ingrese el Período de Prestación como indica el ejemplo" at bounding box center [290, 293] width 425 height 17
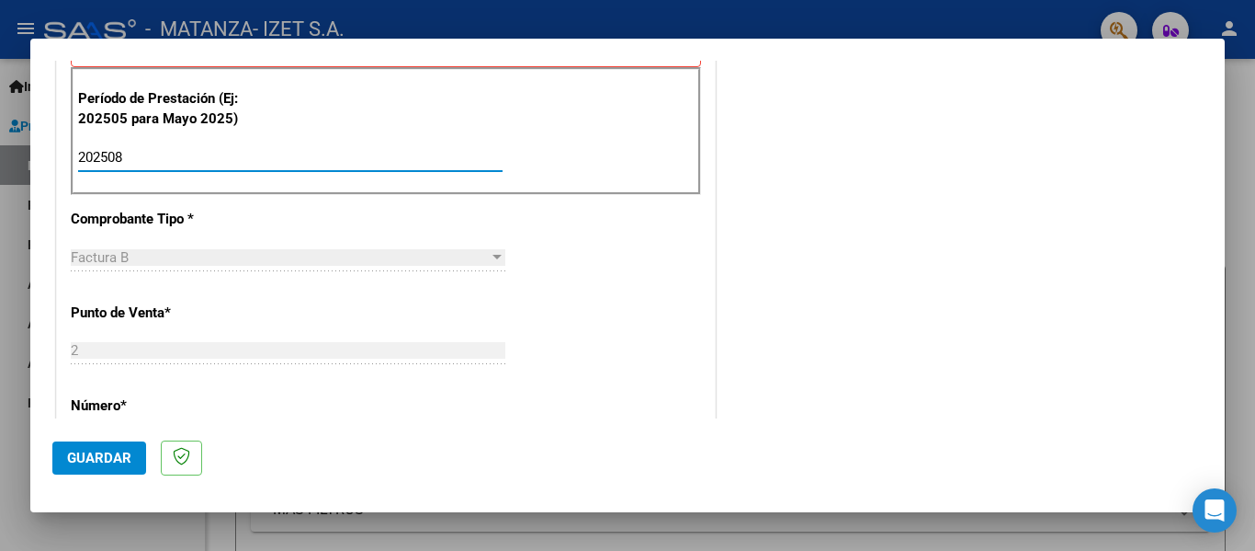
scroll to position [702, 0]
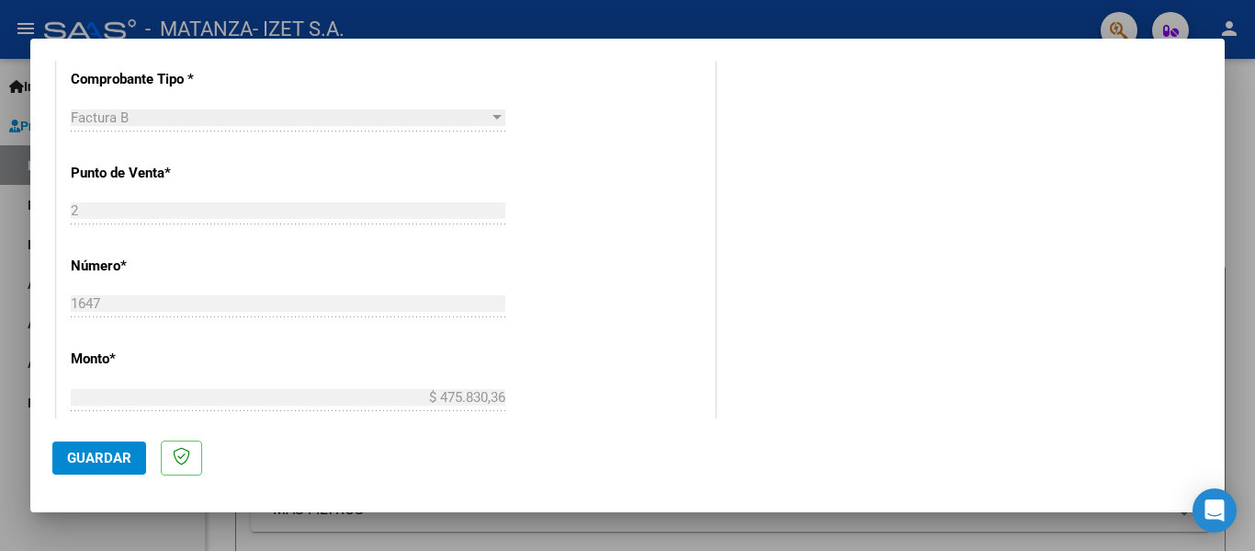
type input "202508"
click at [93, 460] on span "Guardar" at bounding box center [99, 457] width 64 height 17
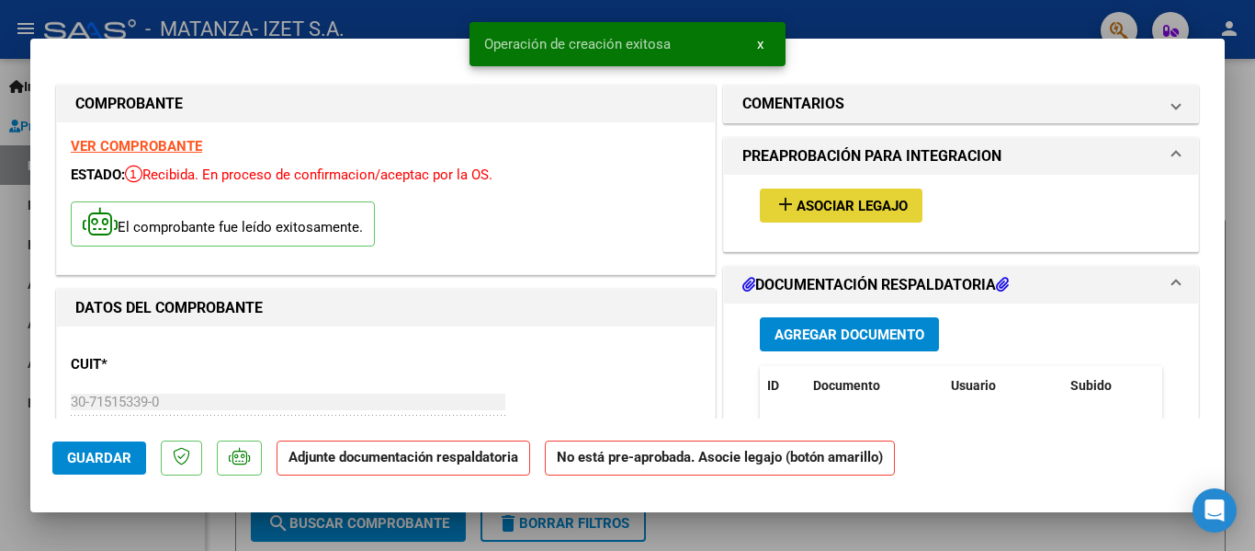
click at [803, 210] on span "Asociar Legajo" at bounding box center [852, 206] width 111 height 17
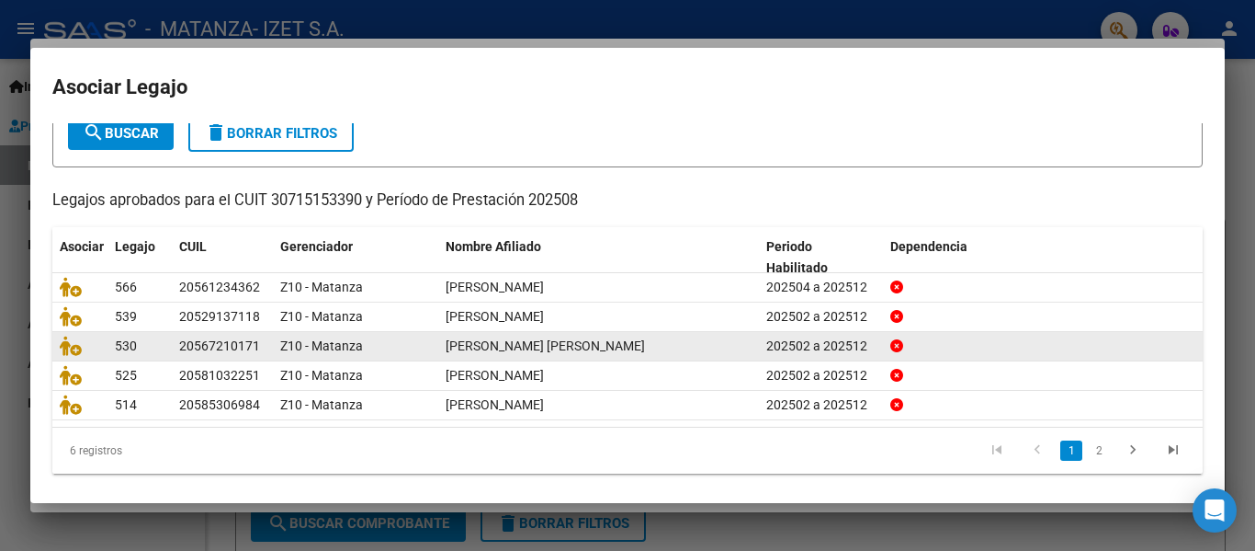
scroll to position [126, 0]
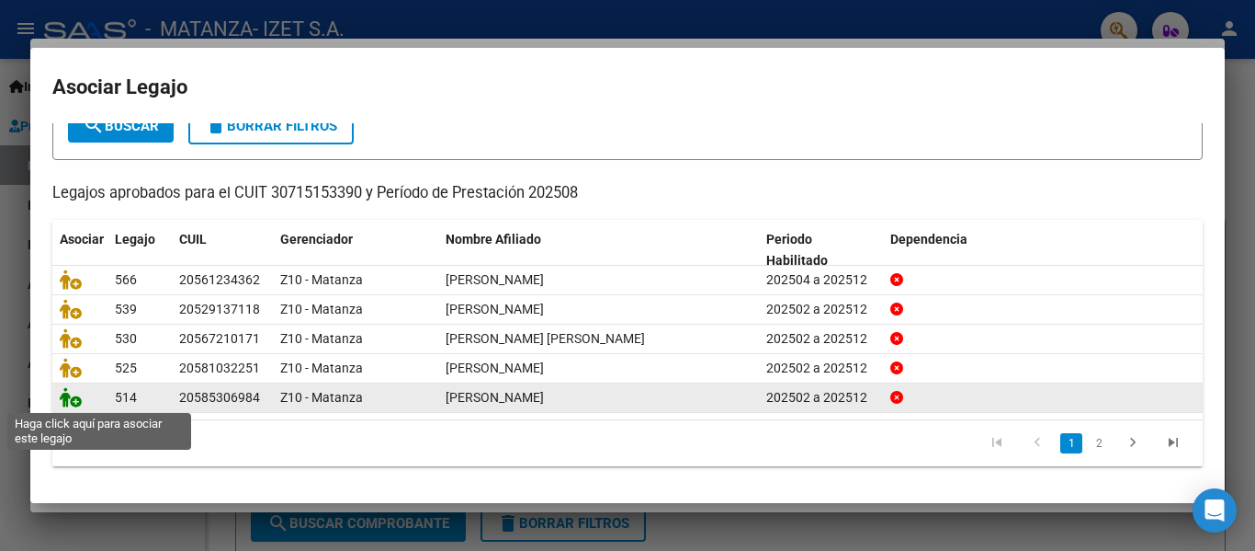
click at [74, 397] on icon at bounding box center [71, 397] width 22 height 20
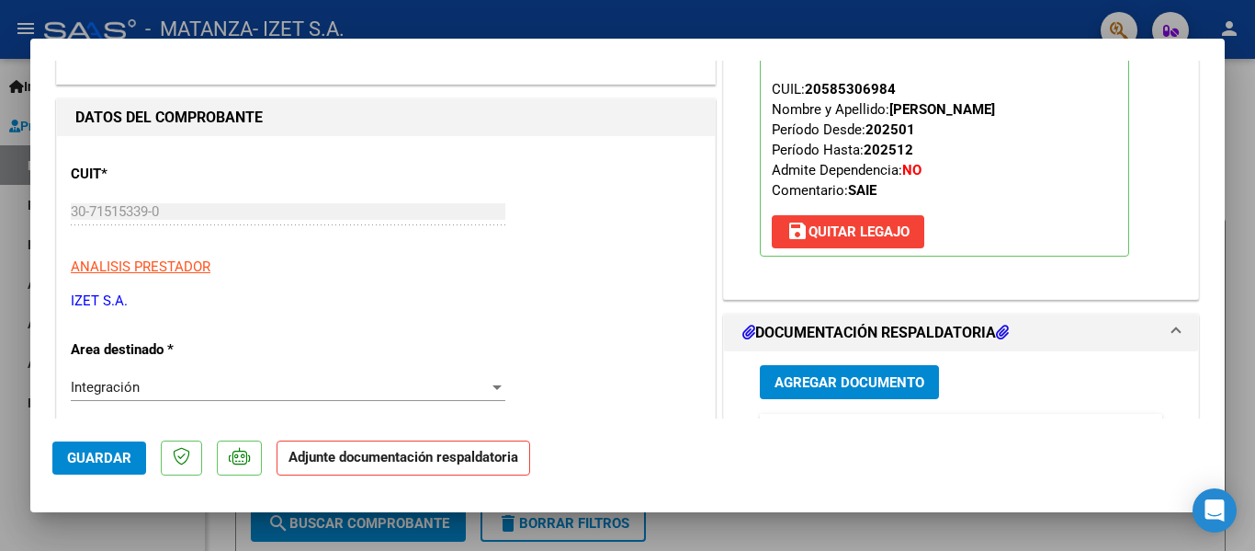
scroll to position [276, 0]
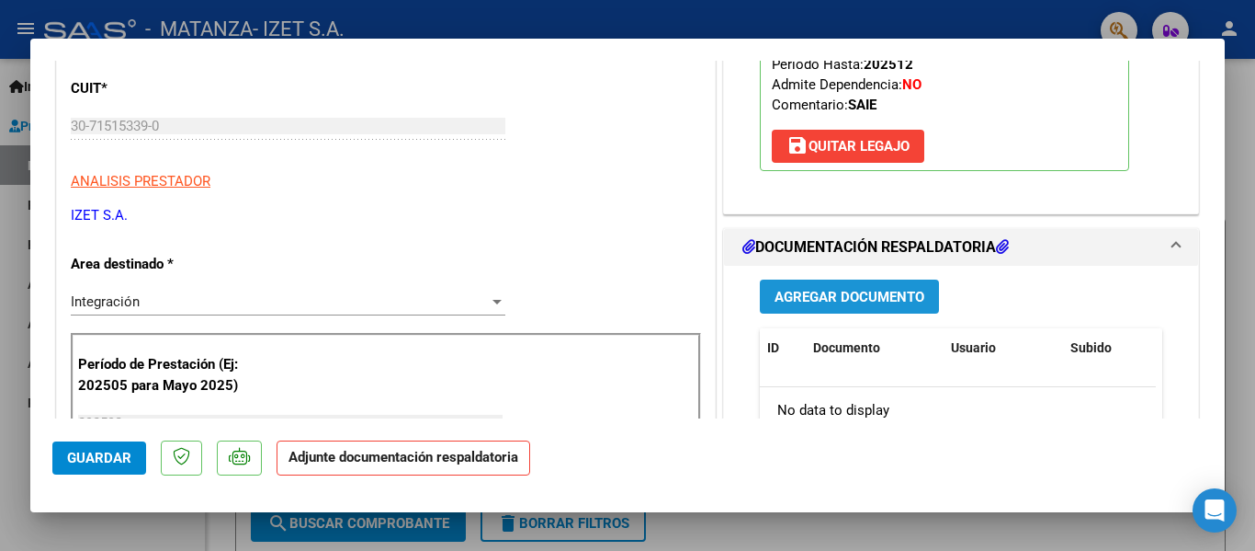
click at [840, 297] on span "Agregar Documento" at bounding box center [850, 297] width 150 height 17
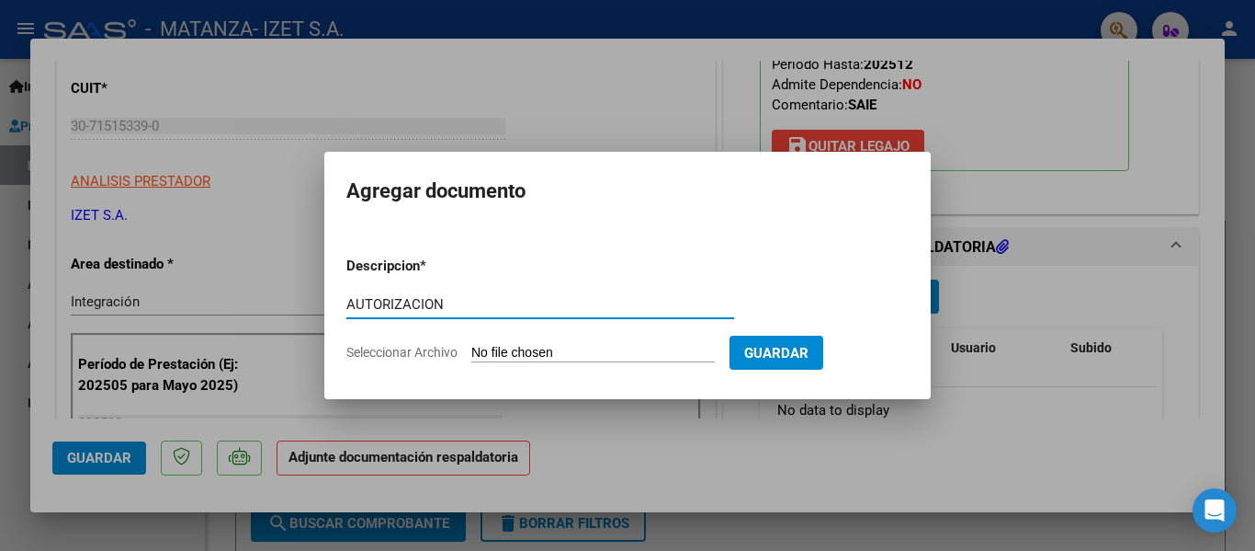
type input "AUTORIZACION"
click at [545, 348] on input "Seleccionar Archivo" at bounding box center [593, 353] width 244 height 17
type input "C:\fakepath\[PERSON_NAME] autorizacion feb-dic 25.pdf"
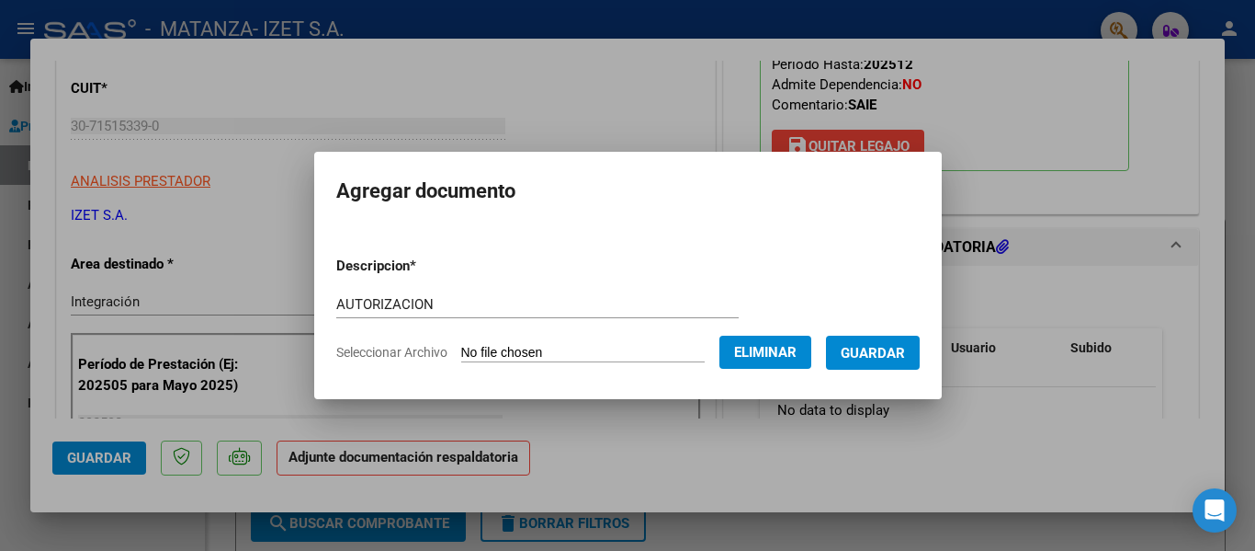
click at [873, 352] on span "Guardar" at bounding box center [873, 353] width 64 height 17
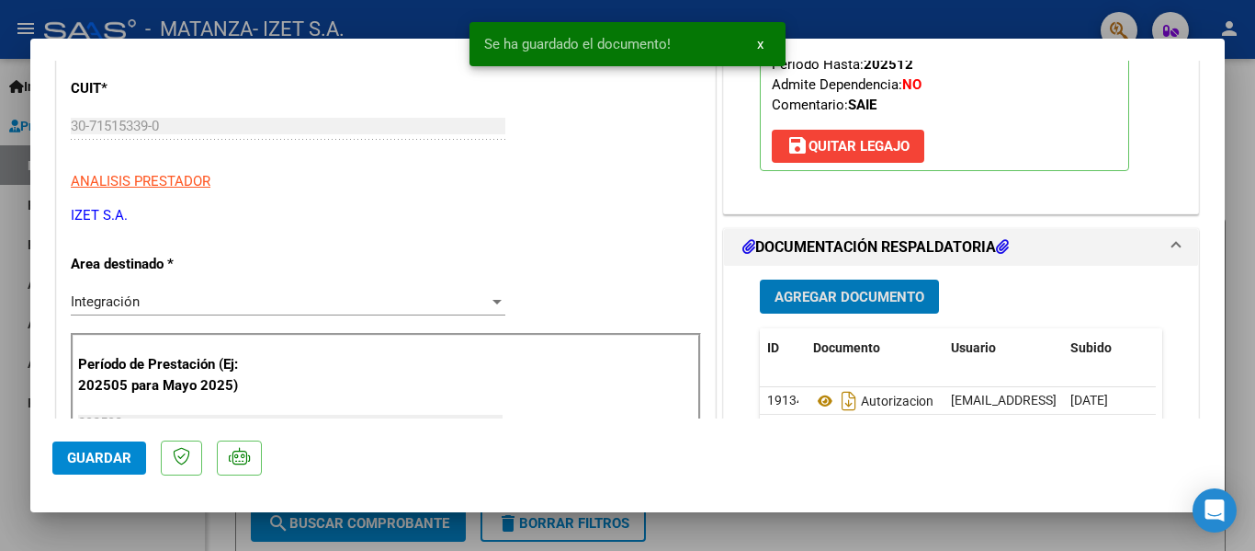
click at [855, 299] on span "Agregar Documento" at bounding box center [850, 297] width 150 height 17
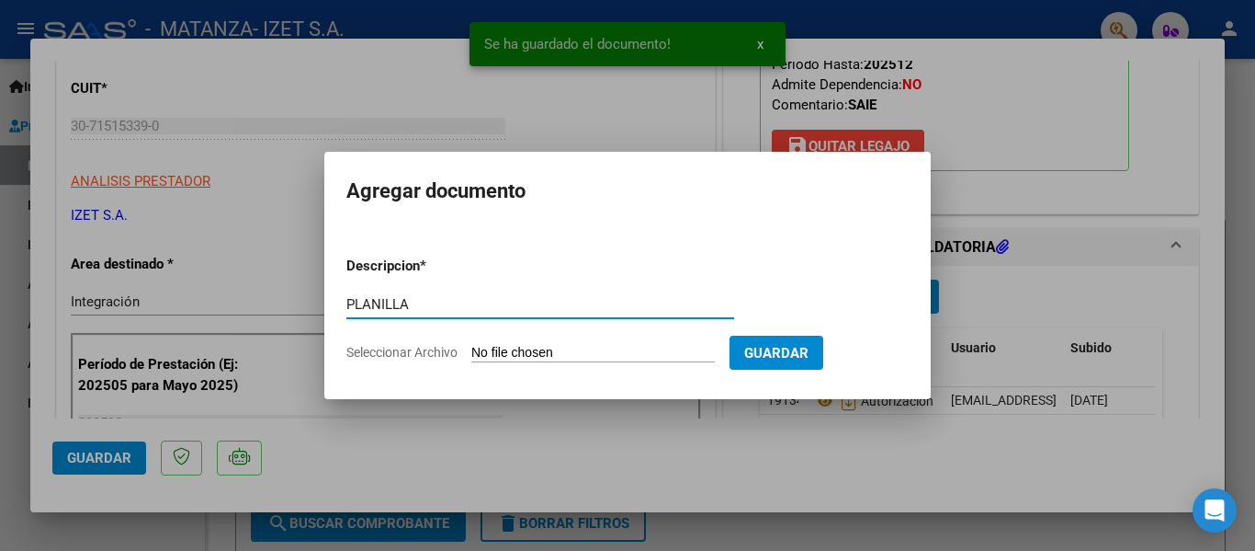
type input "PLANILLA"
click at [596, 356] on input "Seleccionar Archivo" at bounding box center [593, 353] width 244 height 17
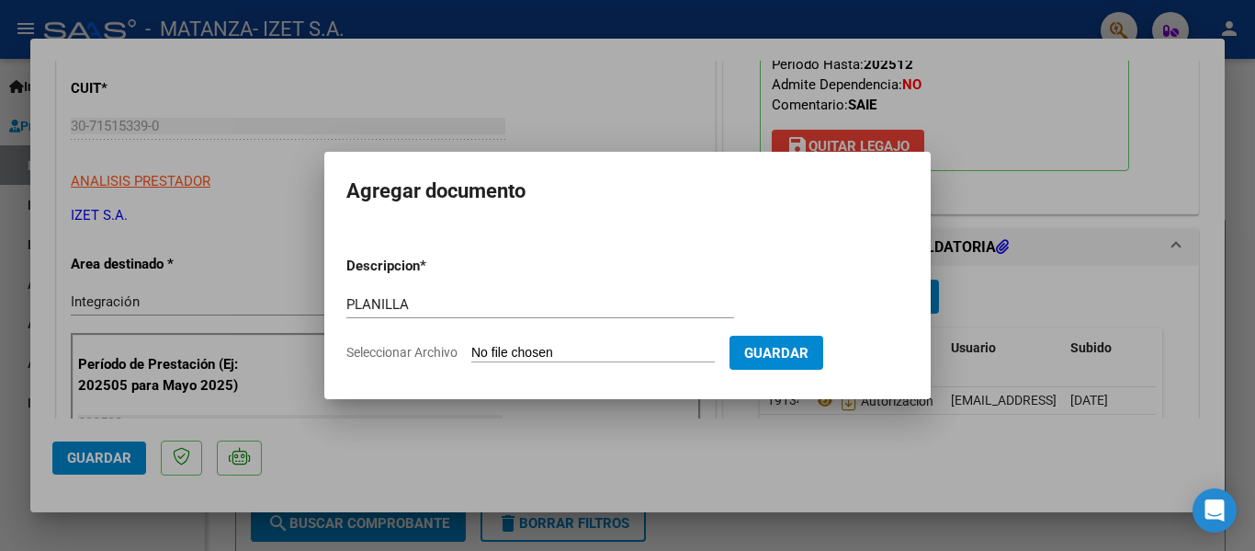
type input "C:\fakepath\PLANILLA_58530698_QUIROZ_AGOSTO.pdf"
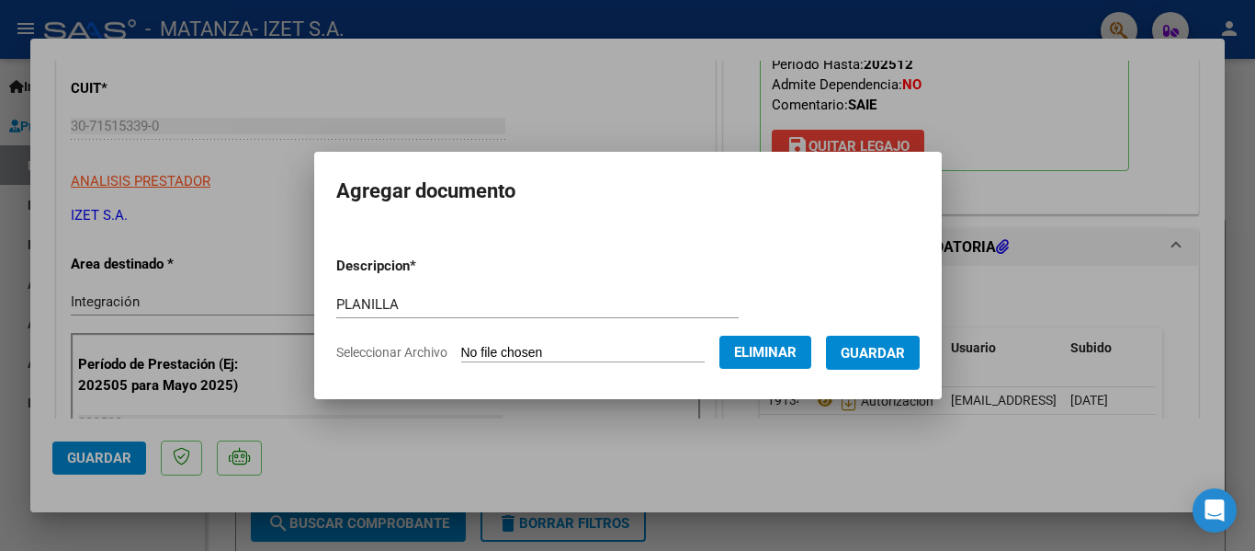
click at [900, 347] on span "Guardar" at bounding box center [873, 353] width 64 height 17
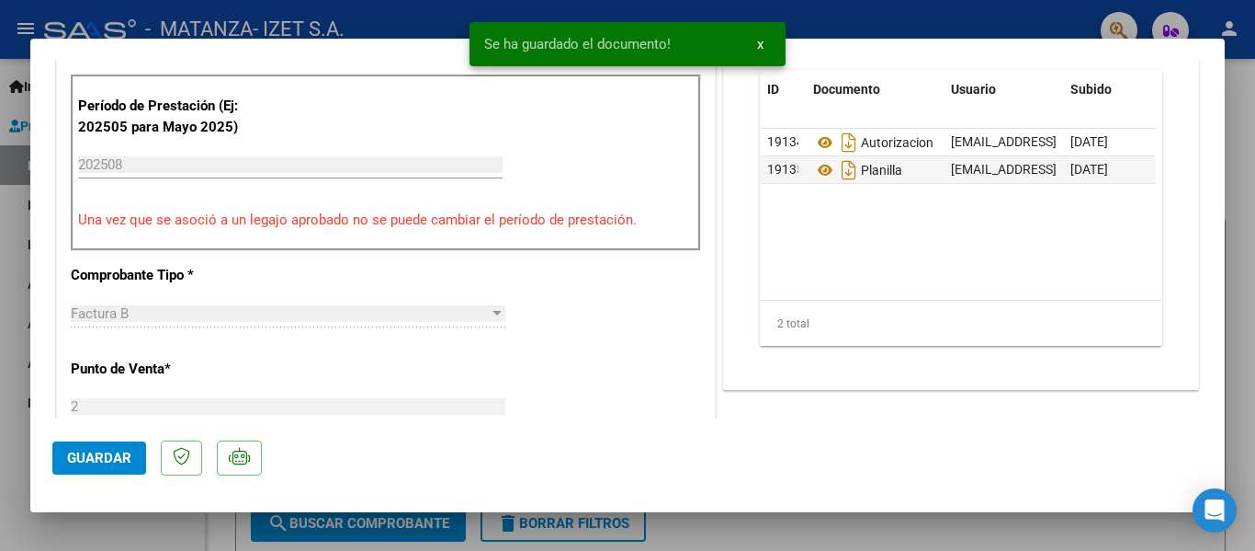
scroll to position [643, 0]
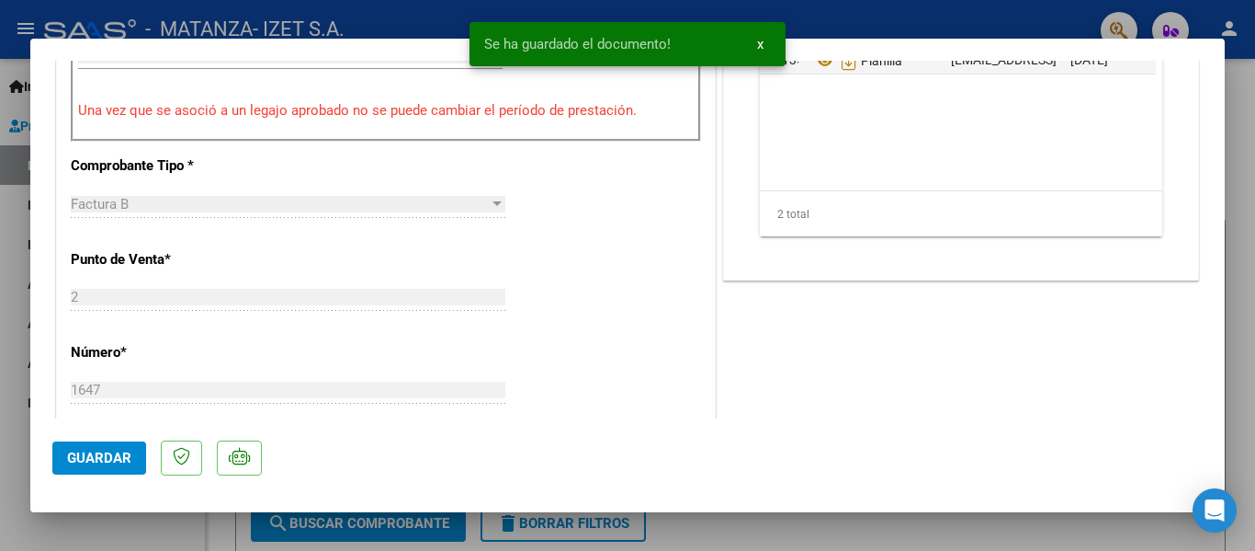
click at [101, 454] on span "Guardar" at bounding box center [99, 457] width 64 height 17
click at [142, 537] on div at bounding box center [627, 275] width 1255 height 551
type input "$ 0,00"
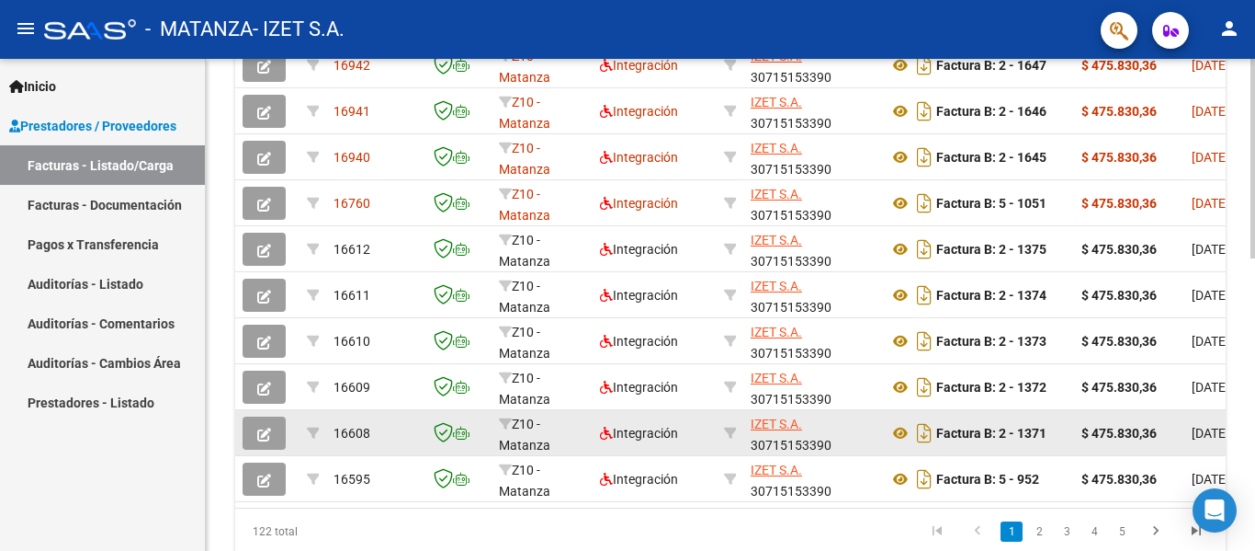
scroll to position [1, 0]
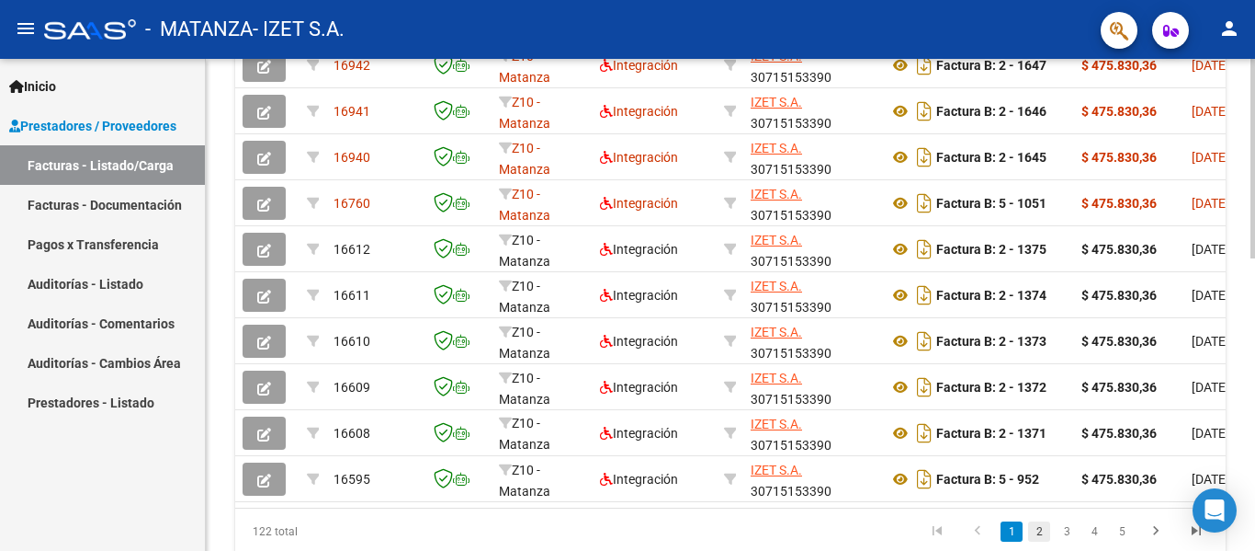
click at [1032, 541] on link "2" at bounding box center [1039, 531] width 22 height 20
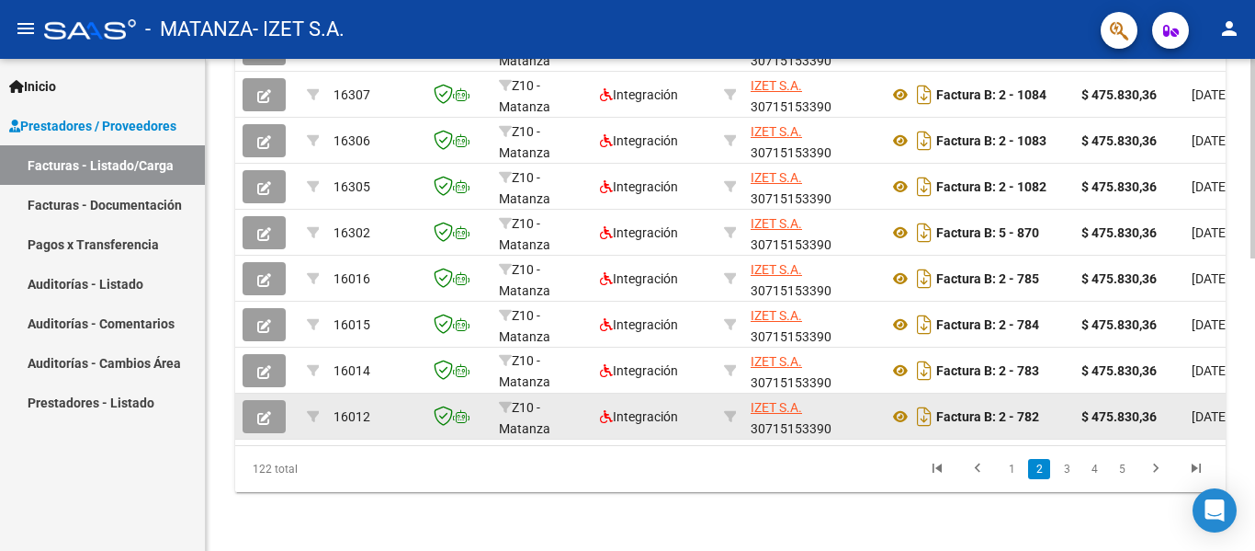
scroll to position [721, 0]
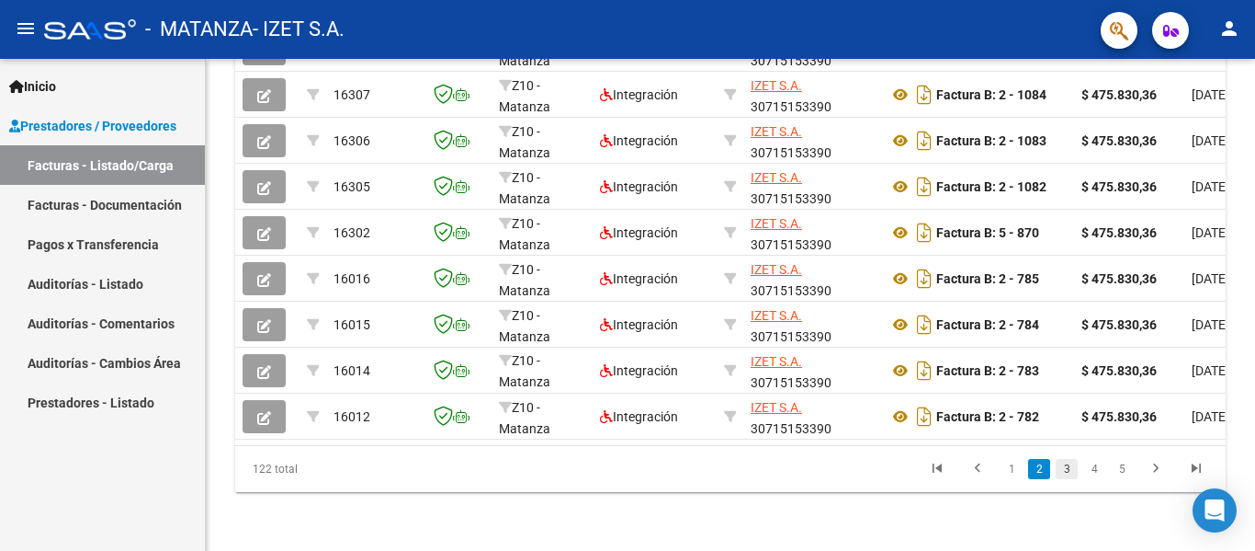
click at [1061, 469] on link "3" at bounding box center [1067, 469] width 22 height 20
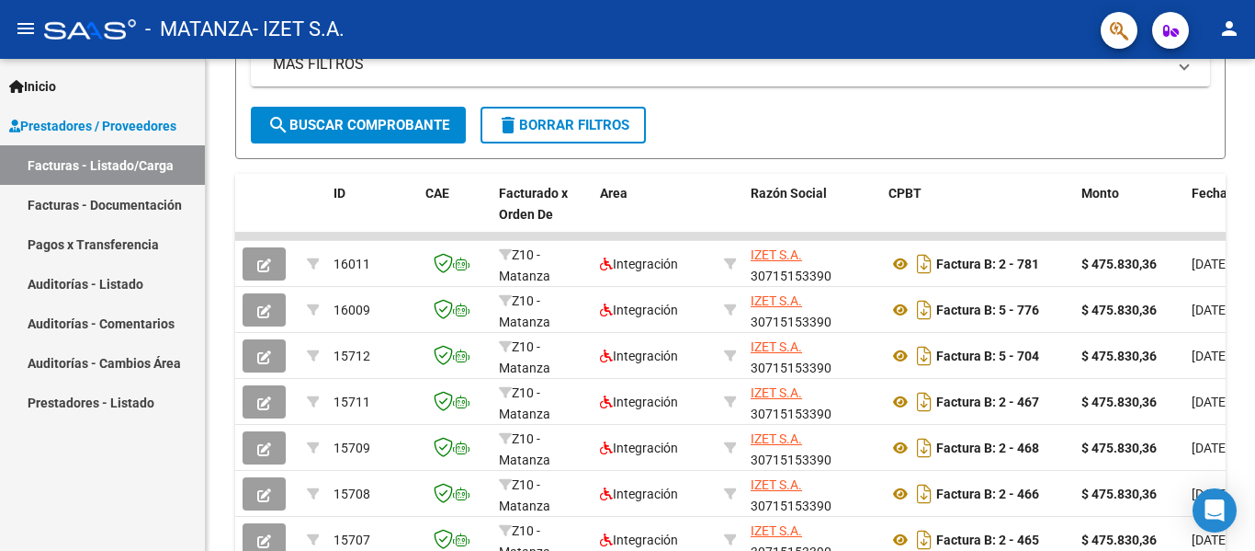
scroll to position [1, 0]
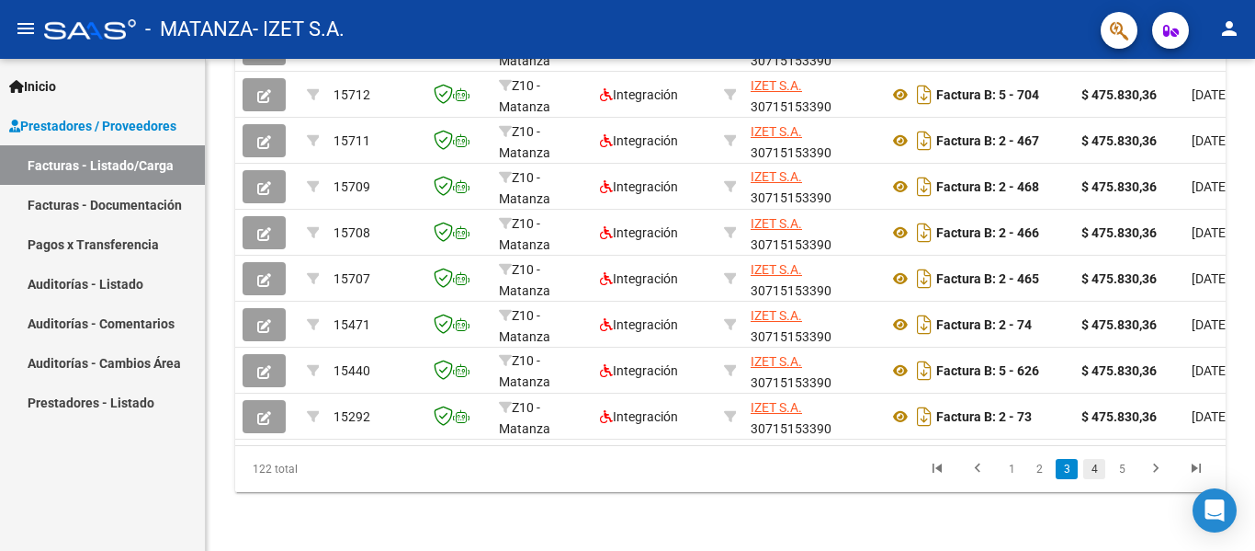
click at [1094, 475] on link "4" at bounding box center [1095, 469] width 22 height 20
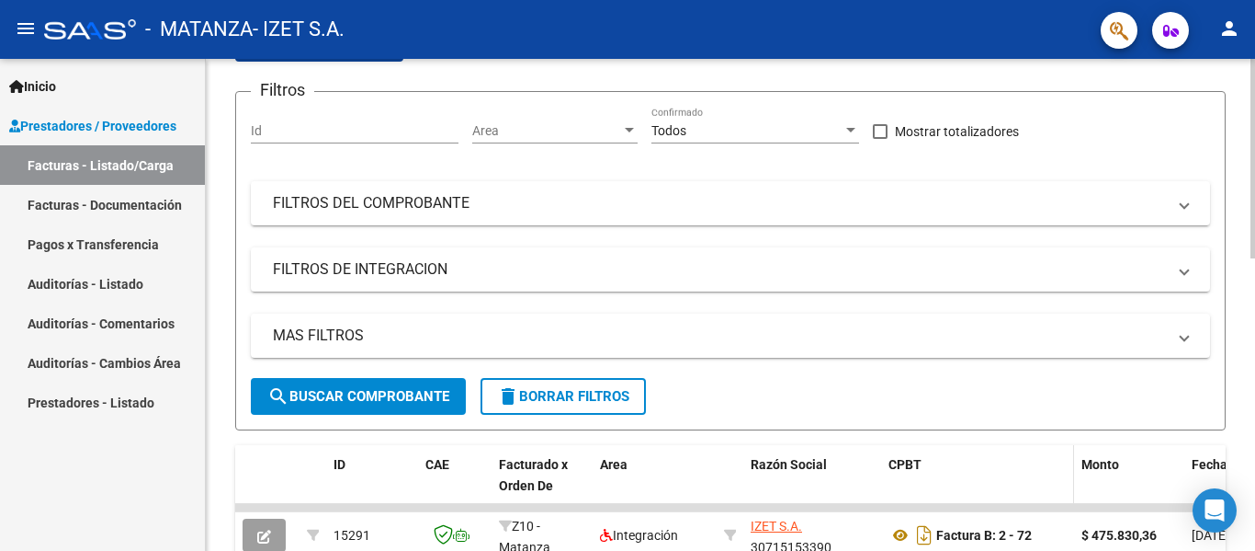
scroll to position [0, 0]
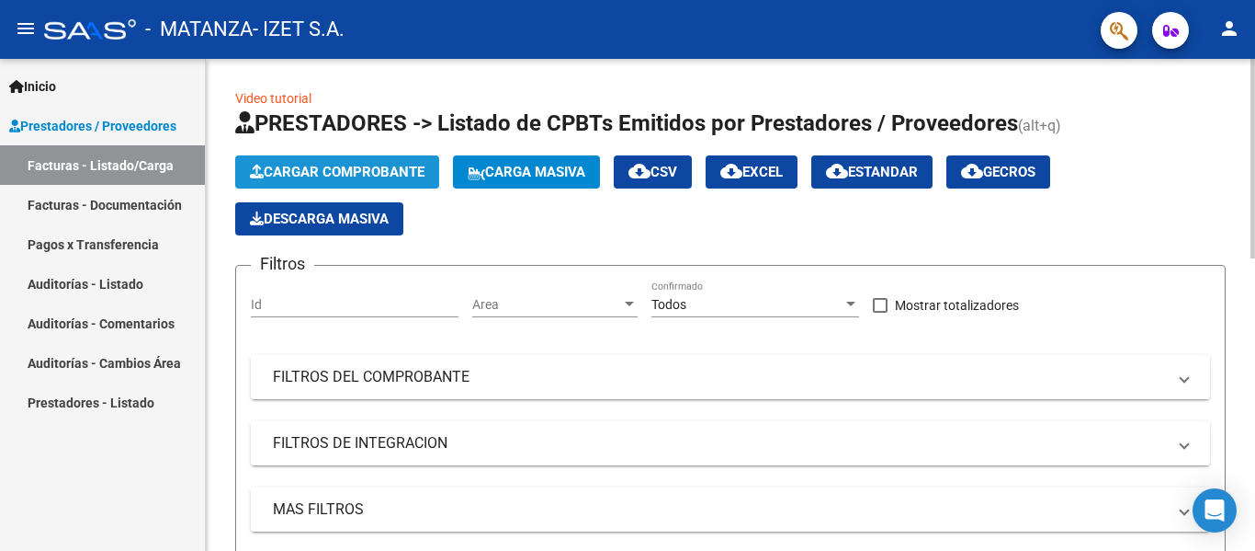
click at [324, 168] on span "Cargar Comprobante" at bounding box center [337, 172] width 175 height 17
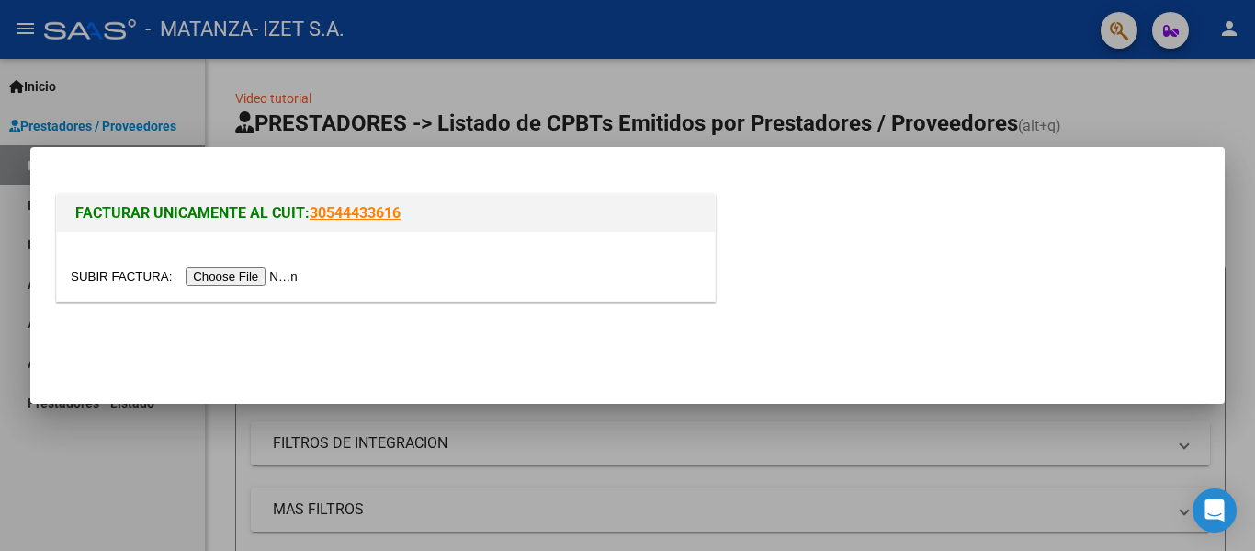
click at [265, 279] on input "file" at bounding box center [187, 276] width 233 height 19
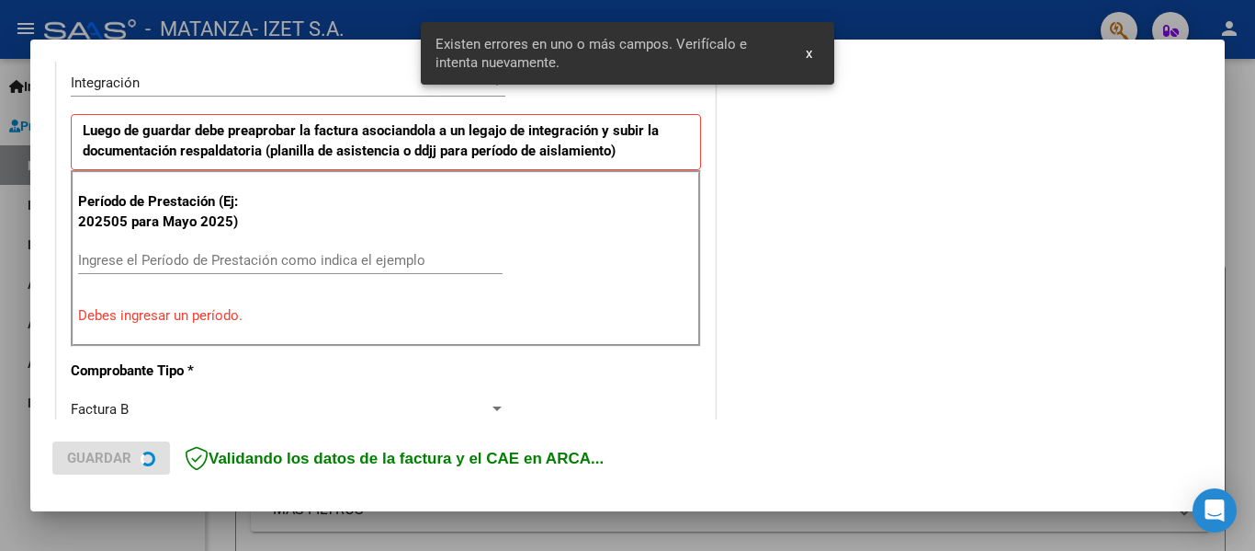
scroll to position [461, 0]
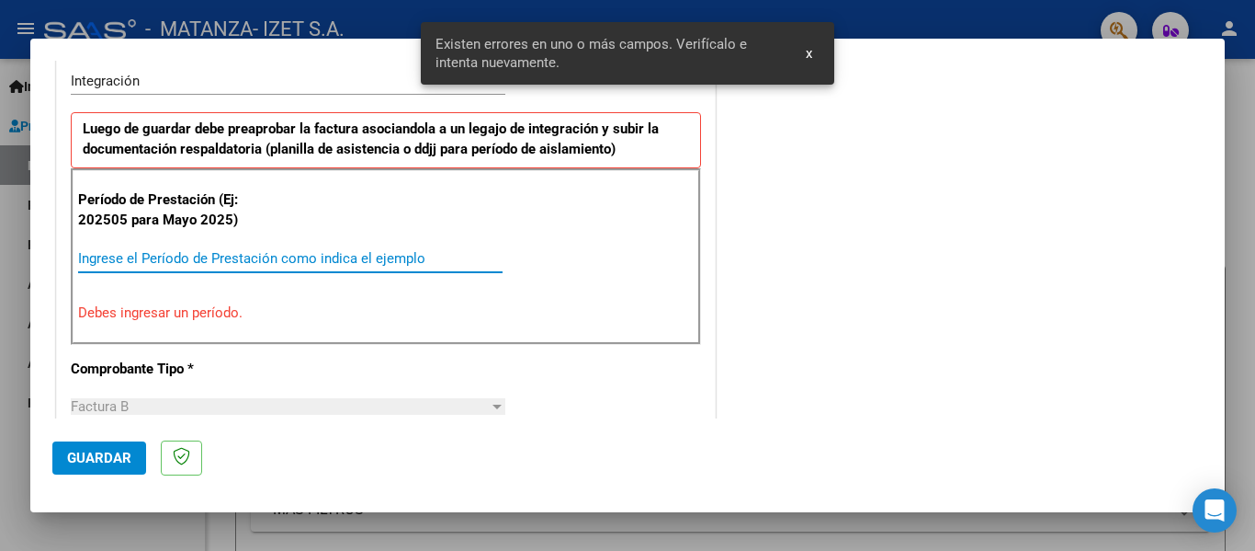
click at [116, 259] on input "Ingrese el Período de Prestación como indica el ejemplo" at bounding box center [290, 258] width 425 height 17
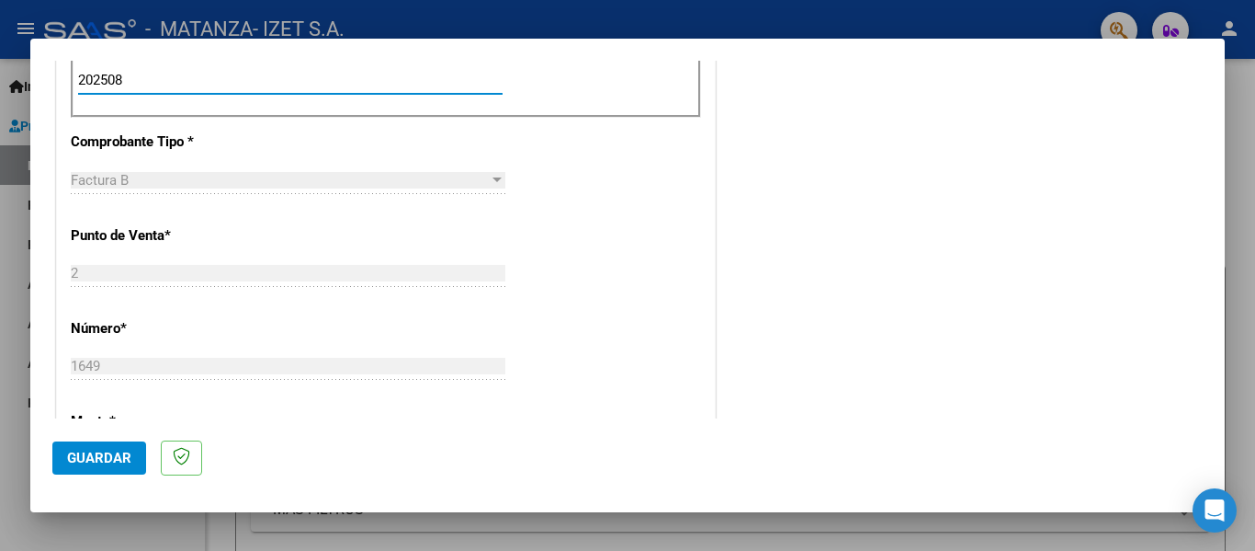
scroll to position [645, 0]
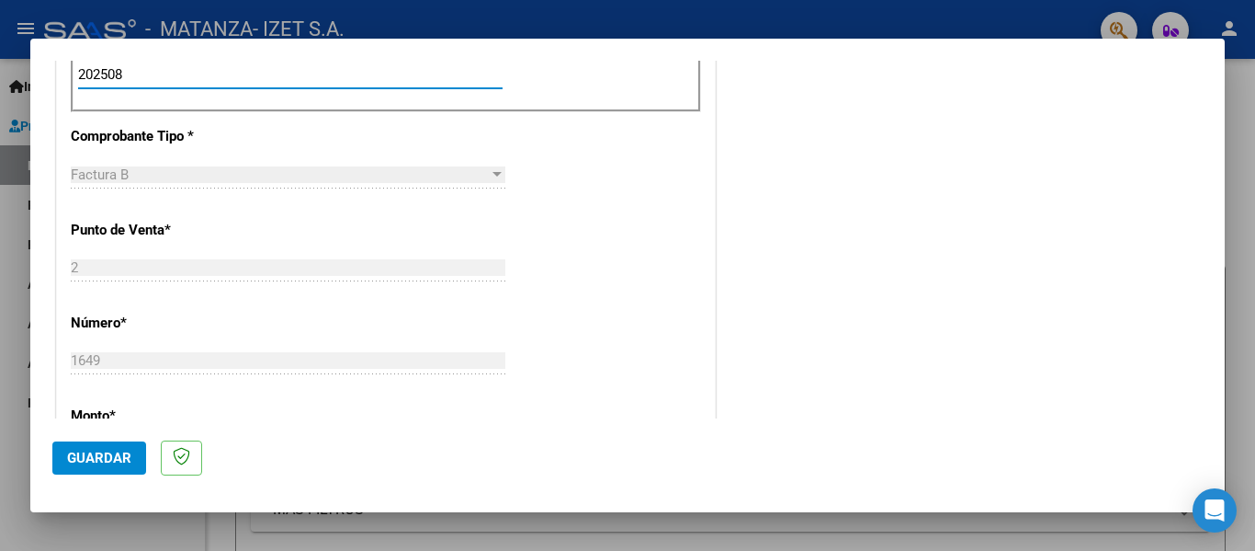
type input "202508"
click at [107, 450] on span "Guardar" at bounding box center [99, 457] width 64 height 17
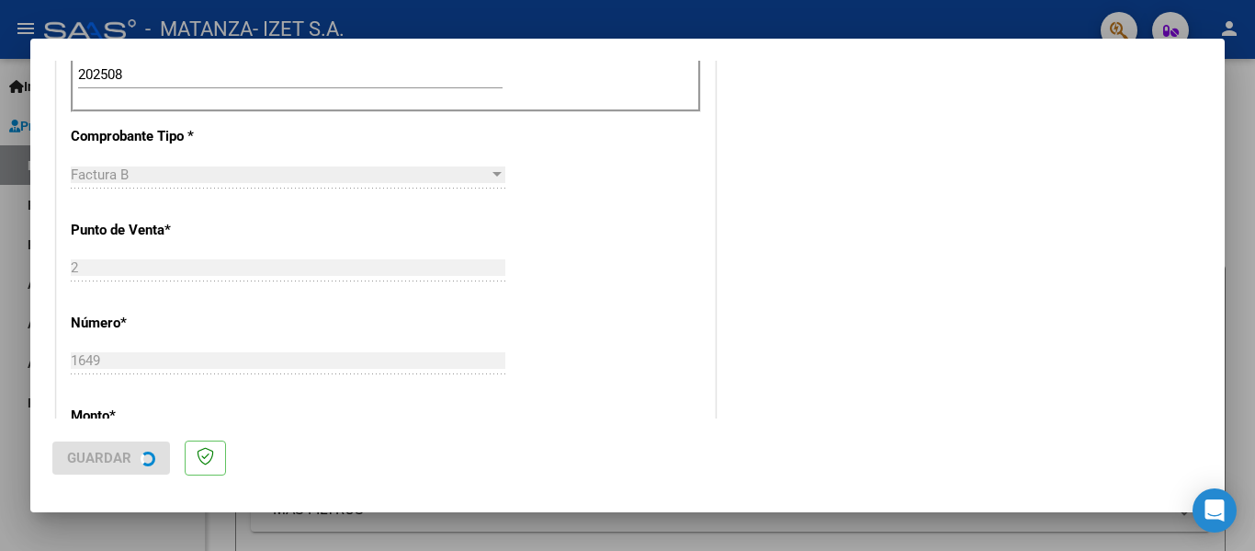
scroll to position [0, 0]
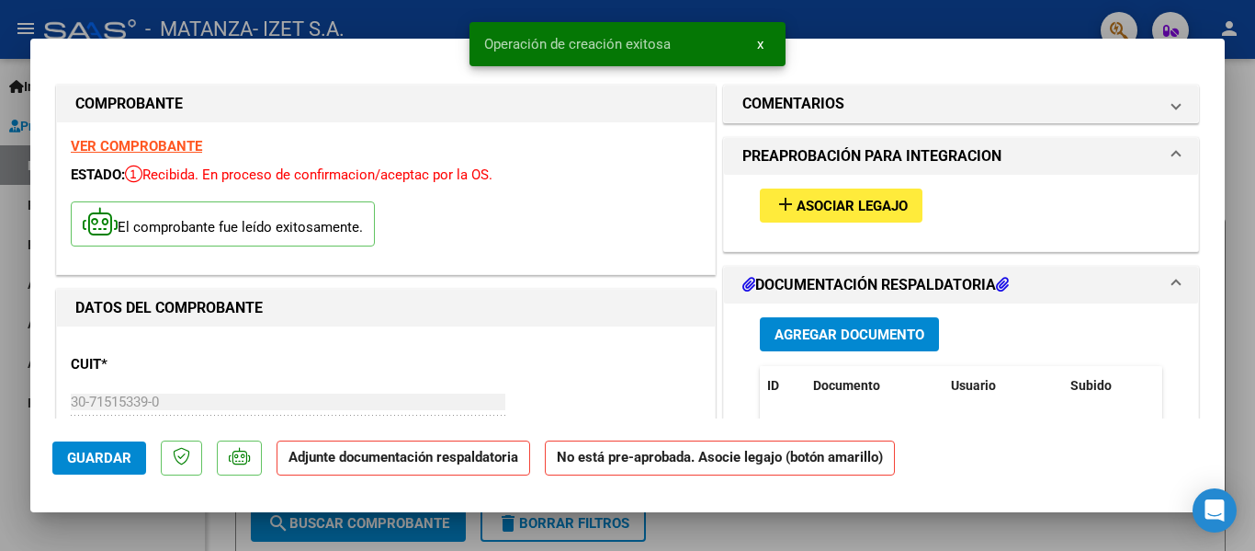
click at [815, 206] on span "Asociar Legajo" at bounding box center [852, 206] width 111 height 17
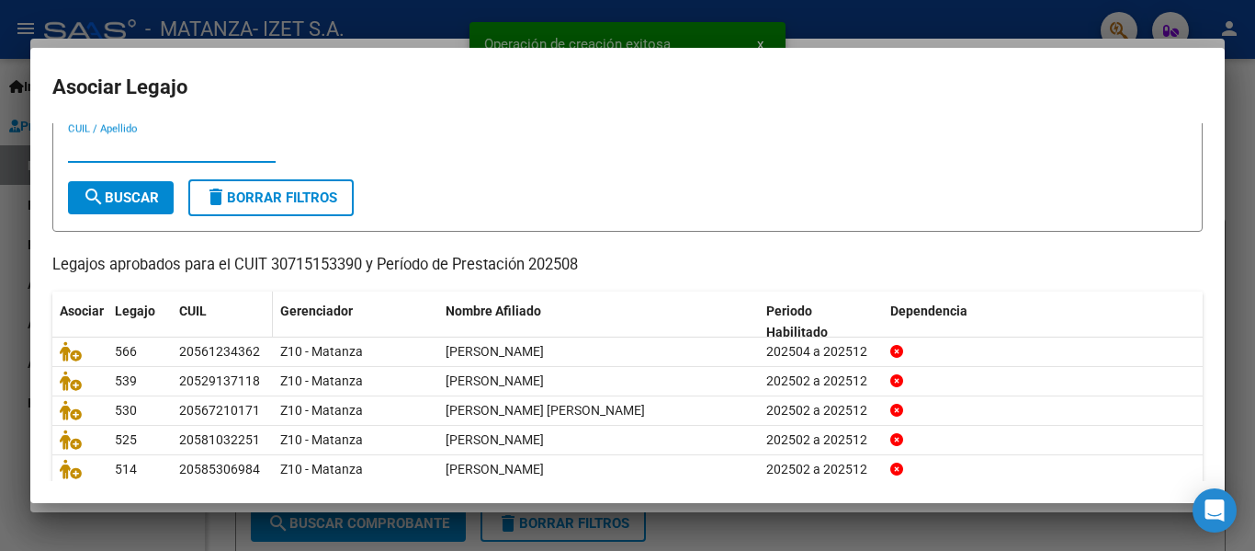
scroll to position [92, 0]
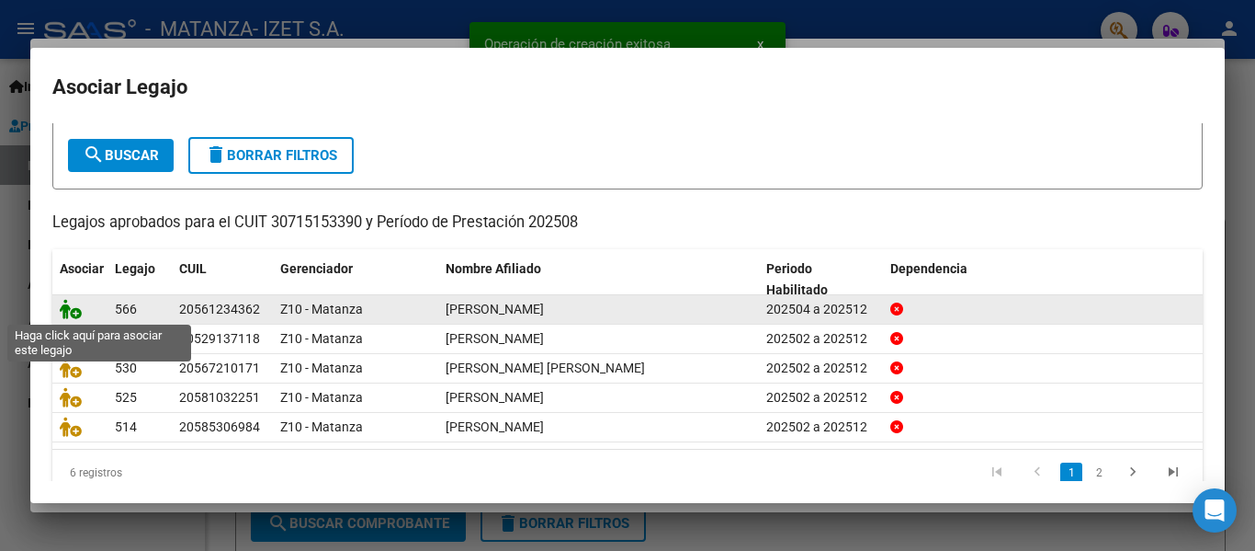
click at [75, 314] on icon at bounding box center [71, 309] width 22 height 20
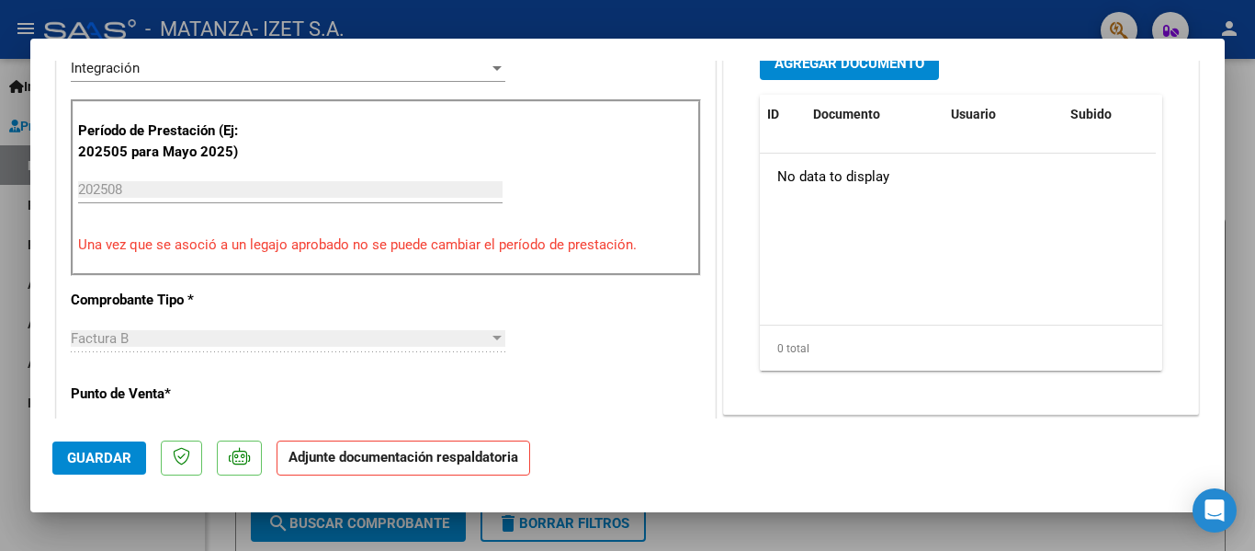
scroll to position [368, 0]
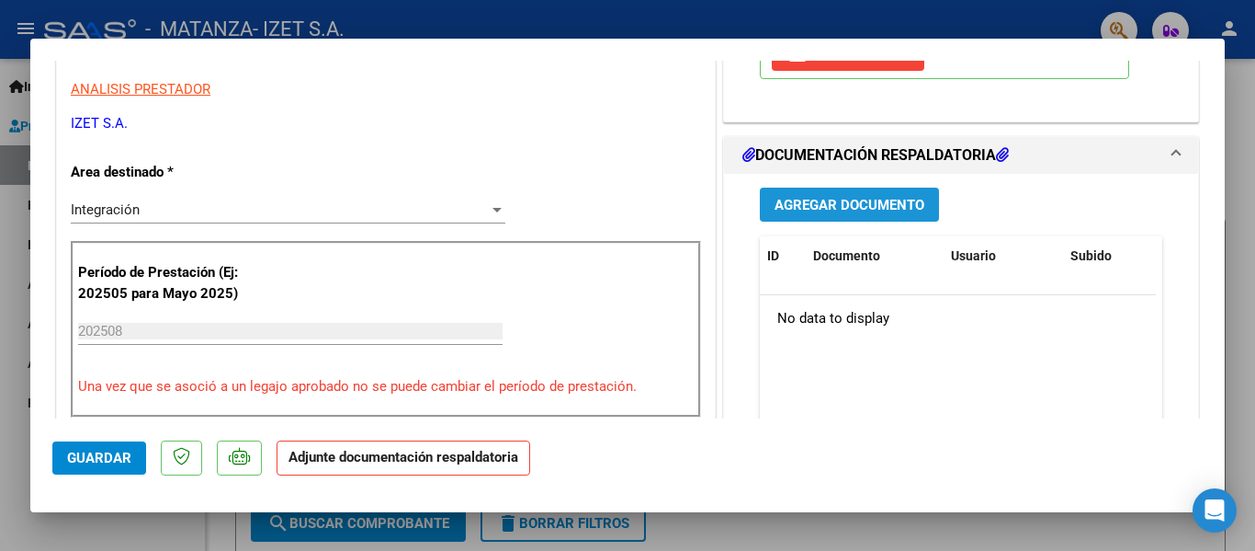
click at [829, 212] on span "Agregar Documento" at bounding box center [850, 205] width 150 height 17
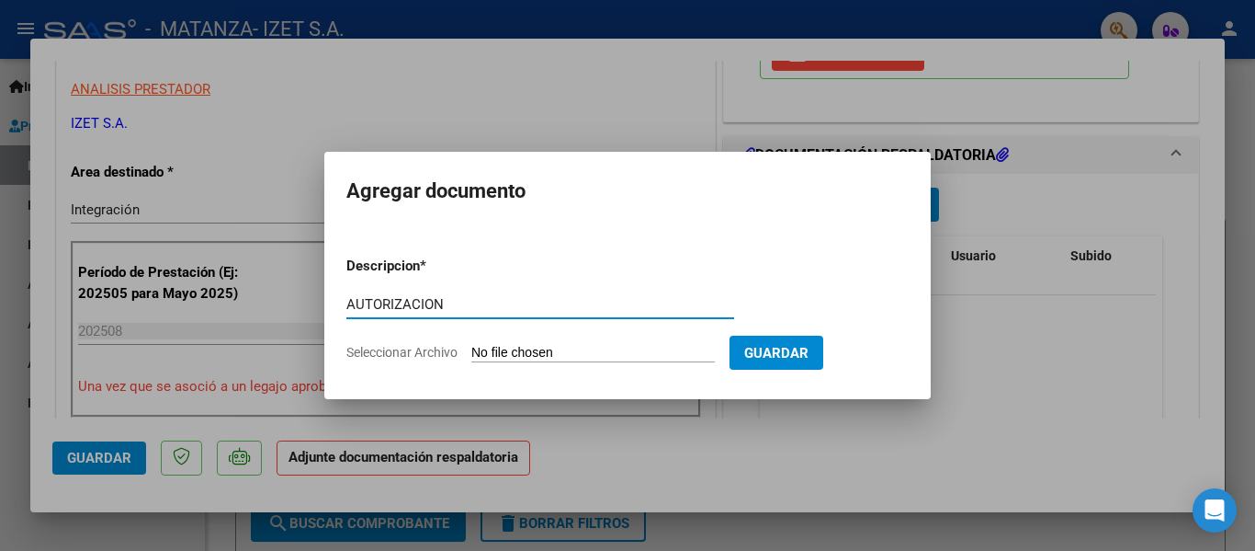
type input "AUTORIZACION"
click at [526, 347] on input "Seleccionar Archivo" at bounding box center [593, 353] width 244 height 17
type input "C:\fakepath\[PERSON_NAME] AUTORIZACION MAYO- DIC.pdf"
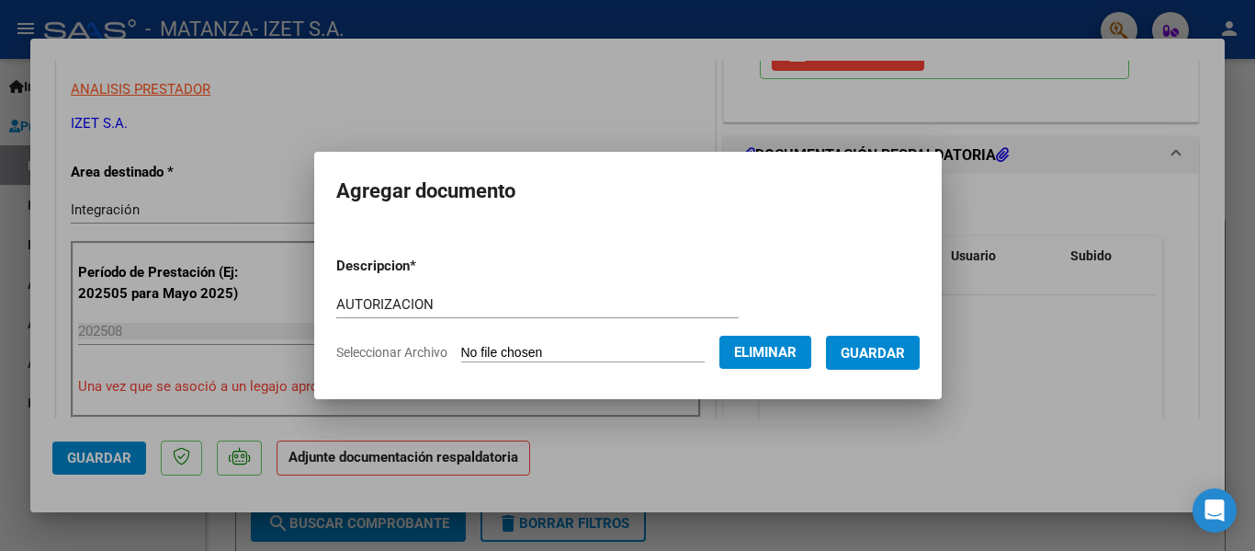
click at [865, 346] on span "Guardar" at bounding box center [873, 353] width 64 height 17
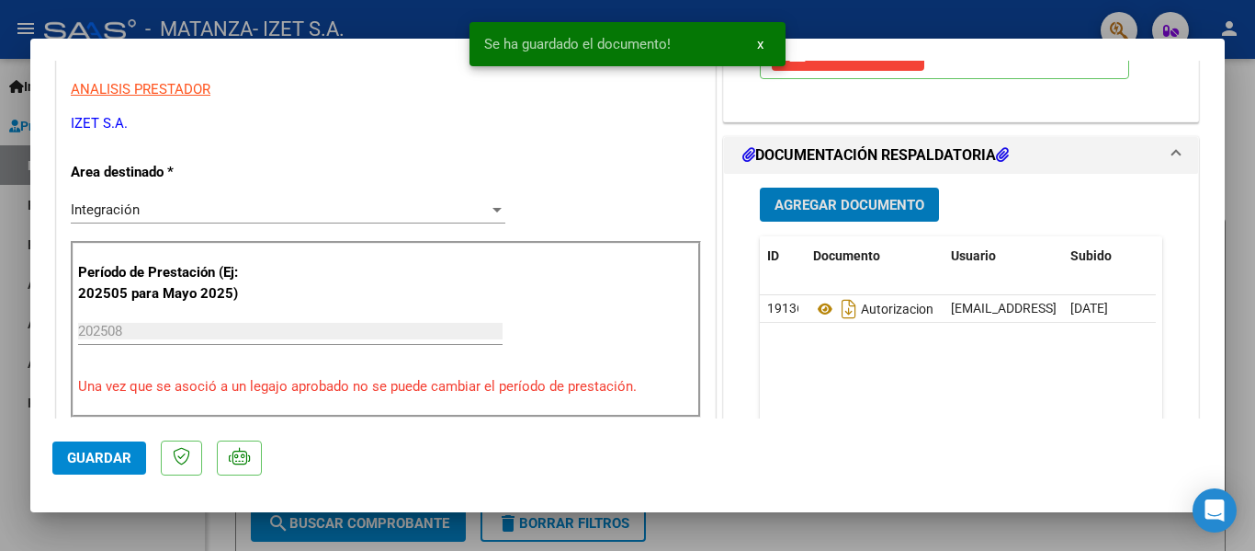
click at [831, 210] on span "Agregar Documento" at bounding box center [850, 205] width 150 height 17
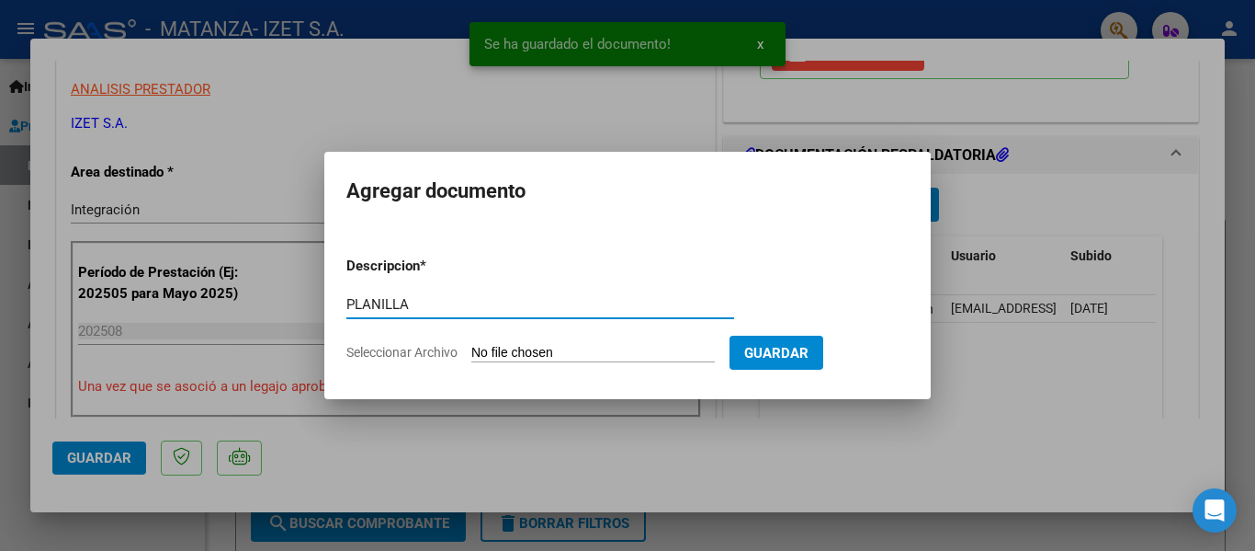
type input "PLANILLA"
click at [520, 356] on input "Seleccionar Archivo" at bounding box center [593, 353] width 244 height 17
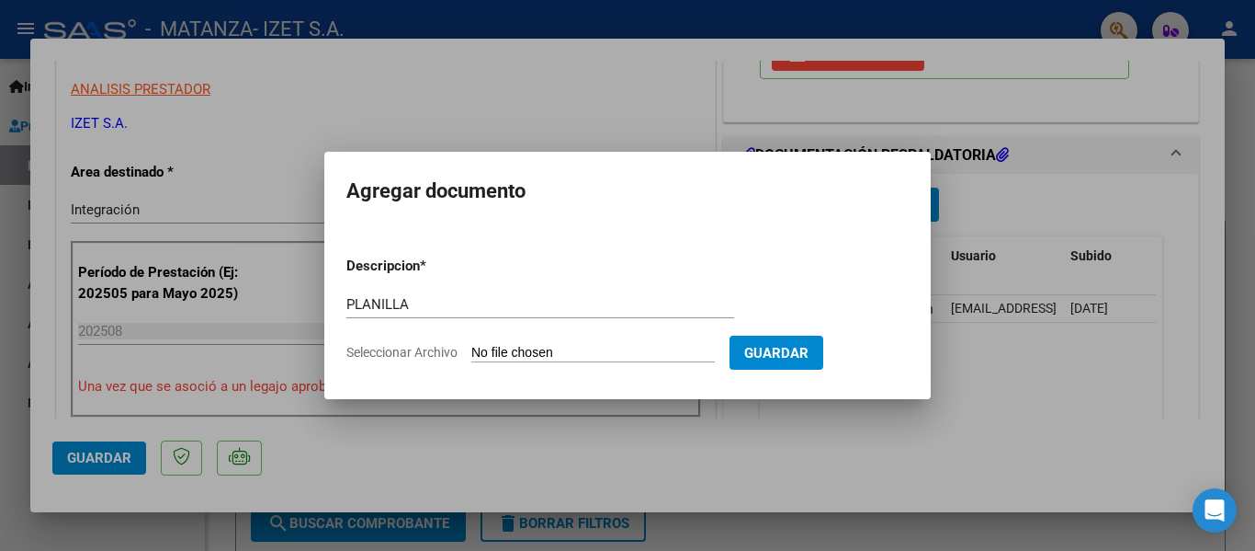
type input "C:\fakepath\PLANILLA_56123436_RIOS__AGOSTO.pdf"
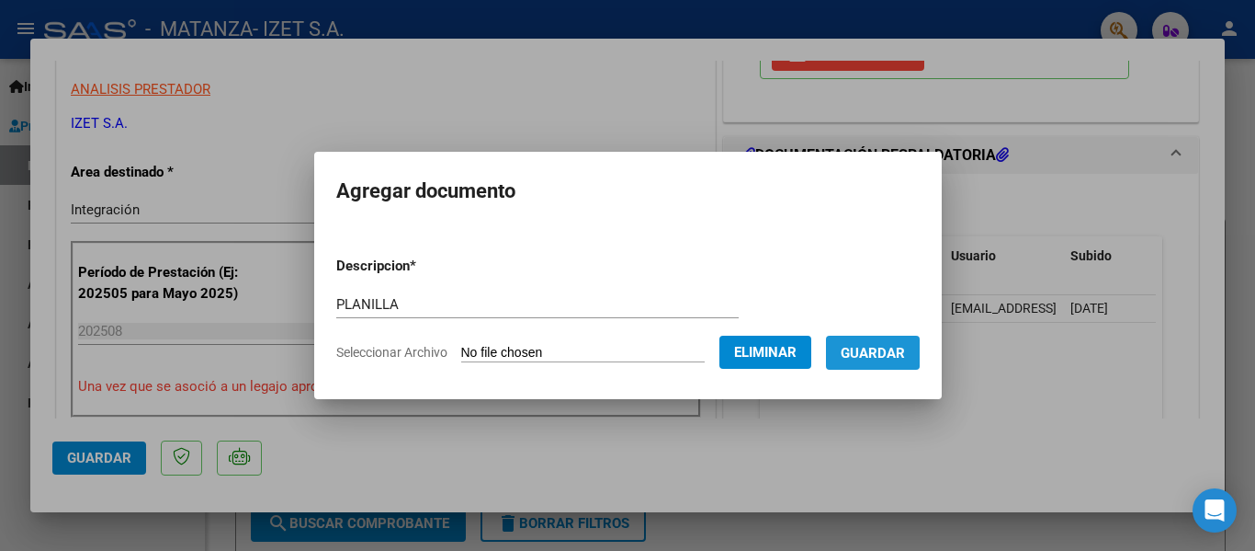
click at [874, 350] on span "Guardar" at bounding box center [873, 353] width 64 height 17
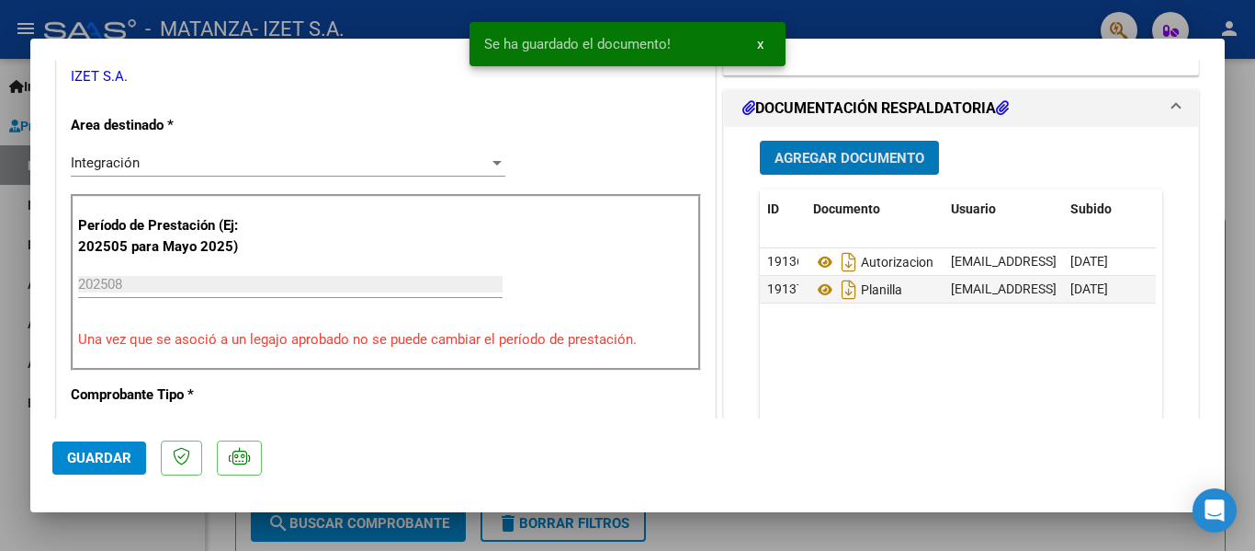
scroll to position [460, 0]
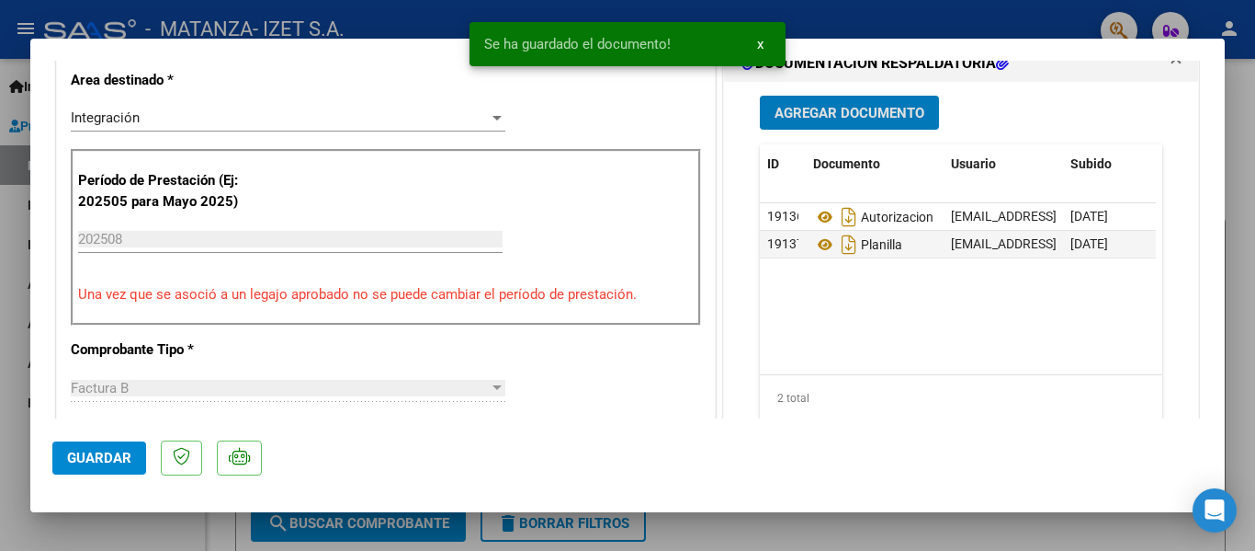
click at [119, 464] on span "Guardar" at bounding box center [99, 457] width 64 height 17
click at [119, 533] on div at bounding box center [627, 275] width 1255 height 551
type input "$ 0,00"
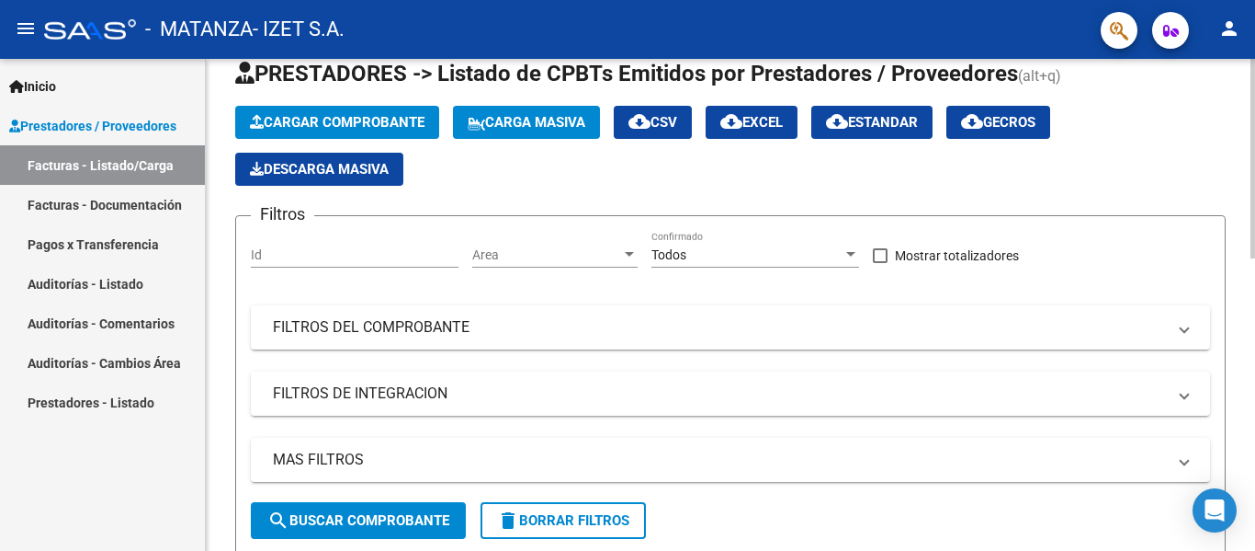
scroll to position [92, 0]
